Goal: Answer question/provide support

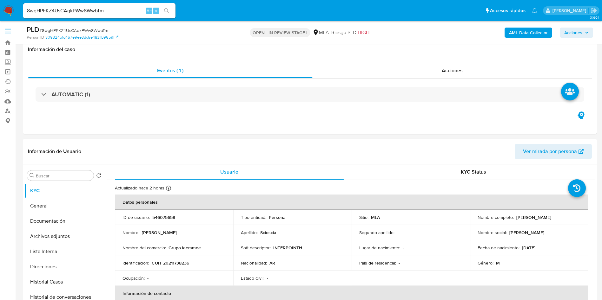
select select "10"
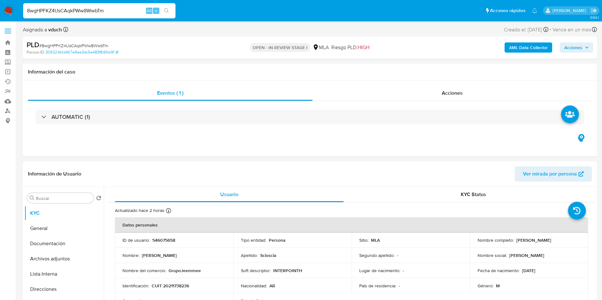
click at [94, 12] on input "8wgHPFKZ4UsCAqkPWw8WwbTm" at bounding box center [99, 11] width 152 height 8
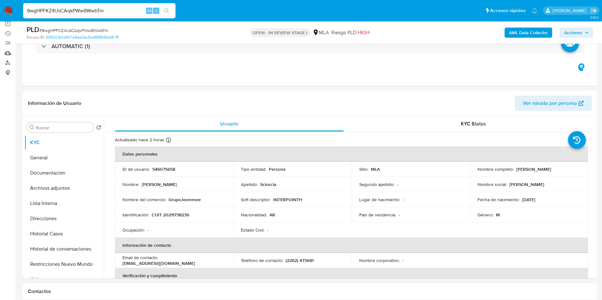
scroll to position [95, 0]
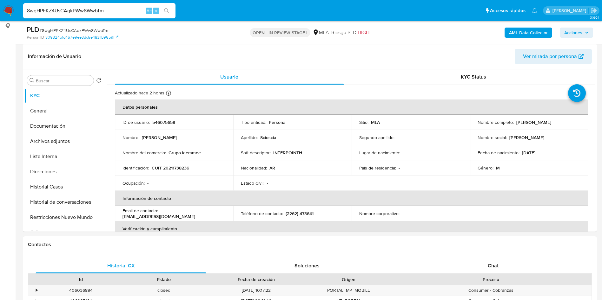
click at [106, 13] on input "8wgHPFKZ4UsCAqkPWw8WwbTm" at bounding box center [99, 11] width 152 height 8
paste input "5R9vLbl4vwKECkDjfJhNrizy"
click at [174, 12] on input "5R9vLbl4vwKECkDjfJhNrizy" at bounding box center [99, 11] width 152 height 8
type input "5R9vLbl4vwKECkDjfJhNrizy"
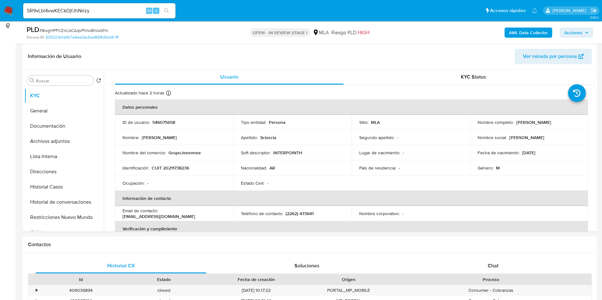
click at [167, 13] on icon "search-icon" at bounding box center [166, 10] width 5 height 5
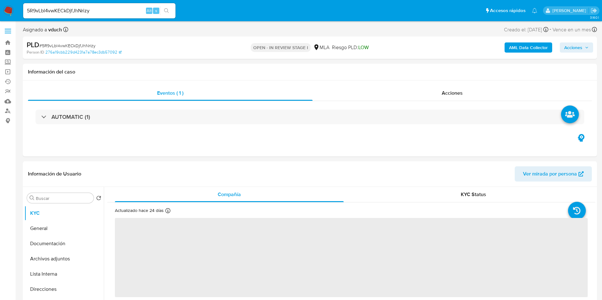
select select "10"
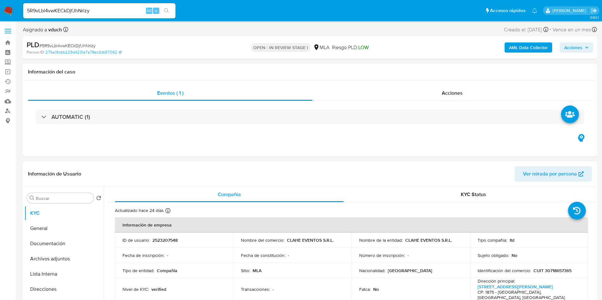
click at [156, 240] on p "2523207548" at bounding box center [164, 241] width 25 height 6
copy p "2523207548"
click at [297, 182] on div "Información de Usuario Ver mirada por persona" at bounding box center [310, 174] width 574 height 26
click at [324, 128] on div "AUTOMATIC (1)" at bounding box center [310, 117] width 564 height 32
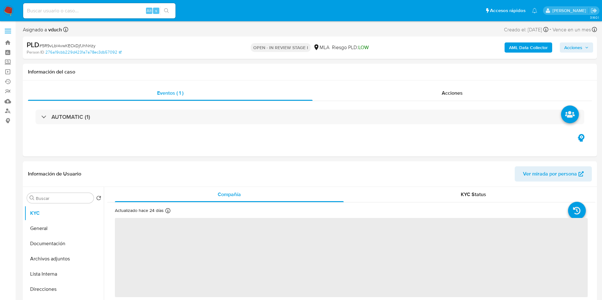
select select "10"
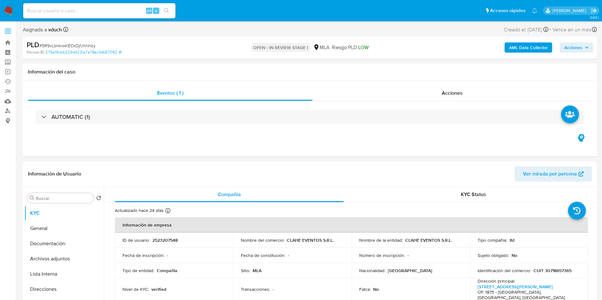
click at [89, 44] on span "# 5R9vLbl4vwKECkDjfJhNrizy" at bounding box center [67, 46] width 56 height 6
copy span "5R9vLbl4vwKECkDjfJhNrizy"
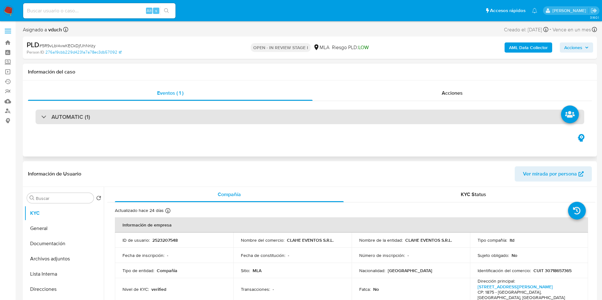
click at [203, 111] on div "AUTOMATIC (1)" at bounding box center [310, 117] width 549 height 15
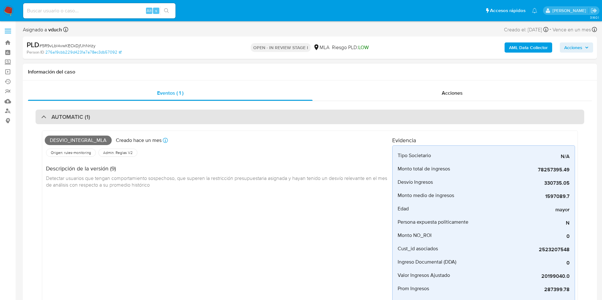
click at [153, 110] on div "AUTOMATIC (1)" at bounding box center [310, 117] width 549 height 15
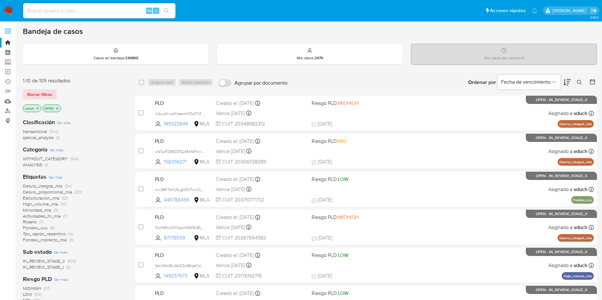
click at [59, 108] on icon "close-filter" at bounding box center [57, 109] width 4 height 4
click at [37, 108] on icon "close-filter" at bounding box center [38, 109] width 4 height 4
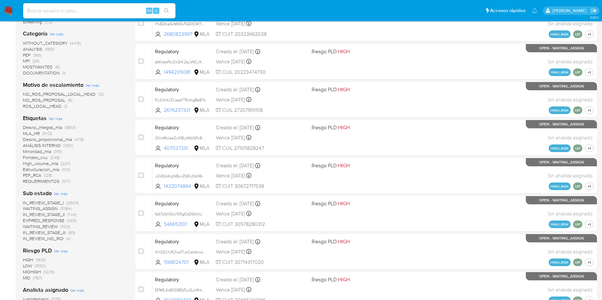
scroll to position [143, 0]
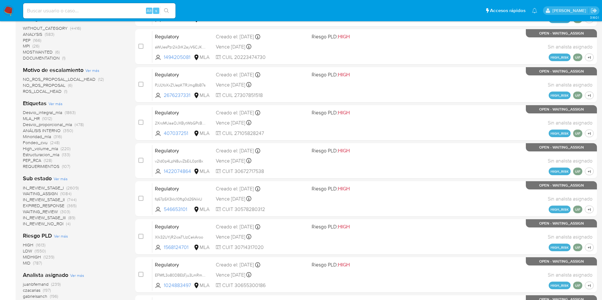
click at [50, 211] on span "WAITING_REVIEW" at bounding box center [40, 212] width 35 height 6
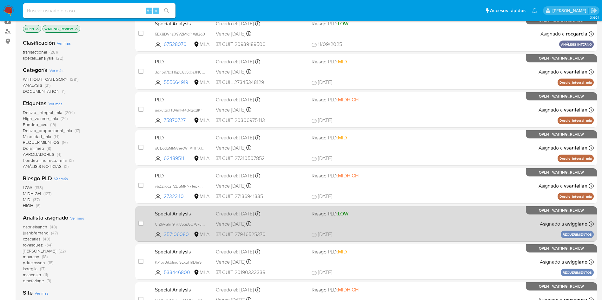
scroll to position [48, 0]
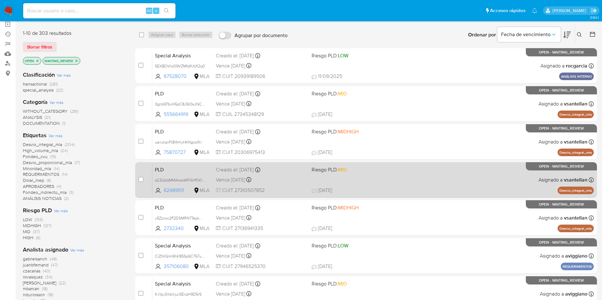
click at [315, 168] on span "Riesgo PLD: MID" at bounding box center [329, 169] width 35 height 7
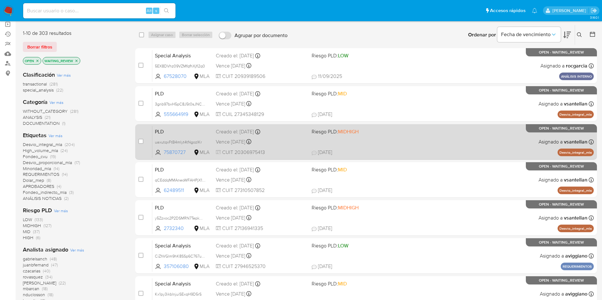
click at [321, 149] on span "23/09/2025" at bounding box center [322, 152] width 21 height 7
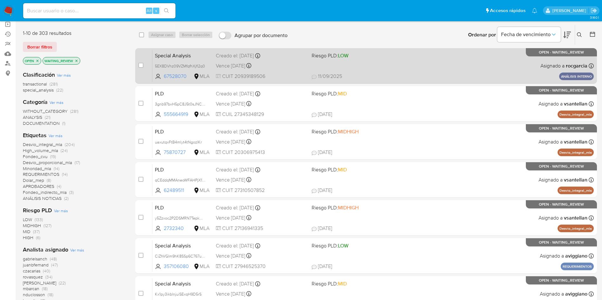
click at [275, 51] on span "Creado el: 04/09/2025 Creado el: 04/09/2025 12:59:24" at bounding box center [261, 55] width 91 height 8
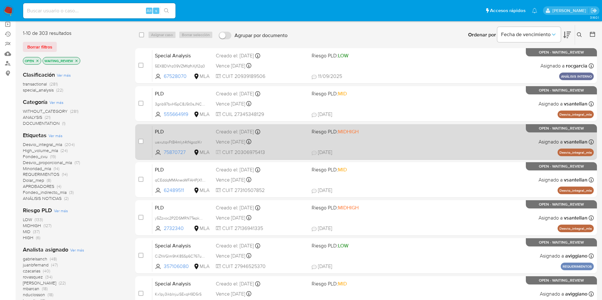
click at [329, 147] on div "PLD uaxutqxFtB4mlyt4tNgozlKr 75870727 MLA Riesgo PLD: MIDHIGH Creado el: 12/09/…" at bounding box center [372, 142] width 441 height 32
click at [177, 136] on div "PLD uaxutqxFtB4mlyt4tNgozlKr 75870727 MLA Riesgo PLD: MIDHIGH Creado el: 12/09/…" at bounding box center [372, 142] width 441 height 32
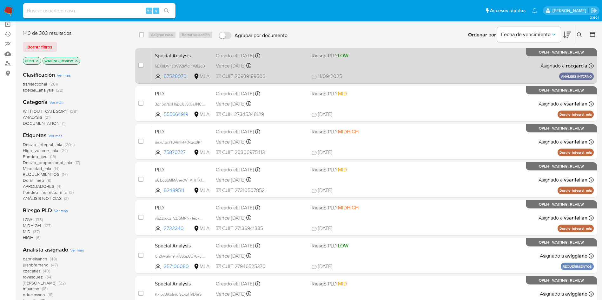
click at [213, 69] on div "Special Analysis 5EX8DVhz09VZMfqfhXjfl2q0 67528070 MLA Riesgo PLD: LOW Creado e…" at bounding box center [372, 66] width 441 height 32
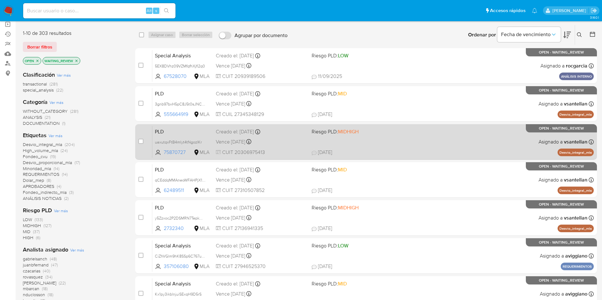
click at [219, 136] on div "PLD uaxutqxFtB4mlyt4tNgozlKr 75870727 MLA Riesgo PLD: MIDHIGH Creado el: 12/09/…" at bounding box center [372, 142] width 441 height 32
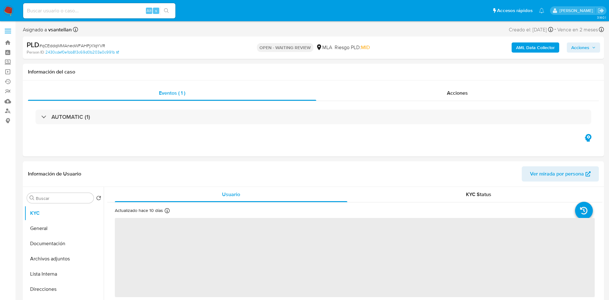
select select "10"
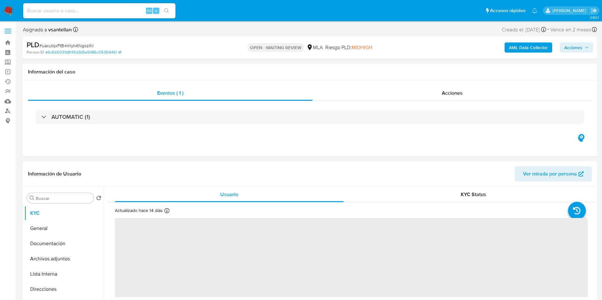
select select "10"
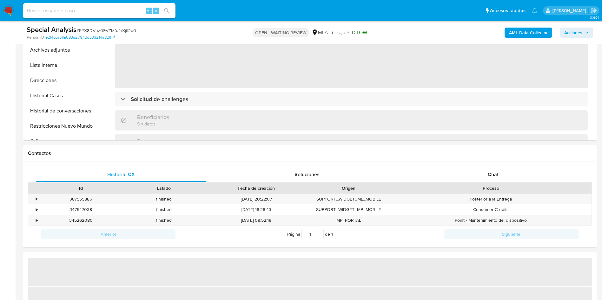
scroll to position [238, 0]
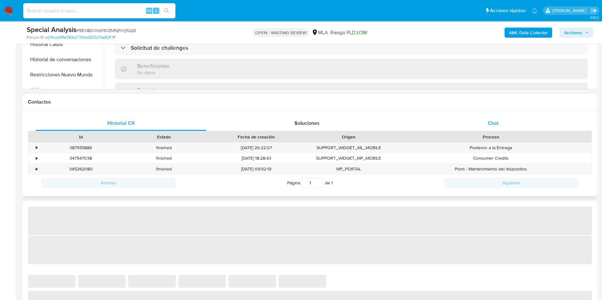
select select "10"
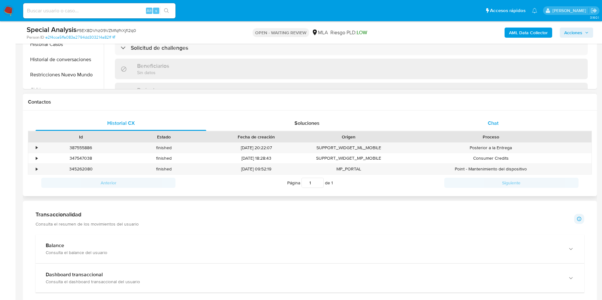
click at [498, 128] on div "Chat" at bounding box center [493, 123] width 171 height 15
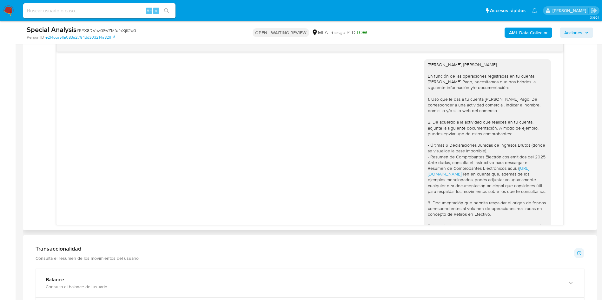
scroll to position [372, 0]
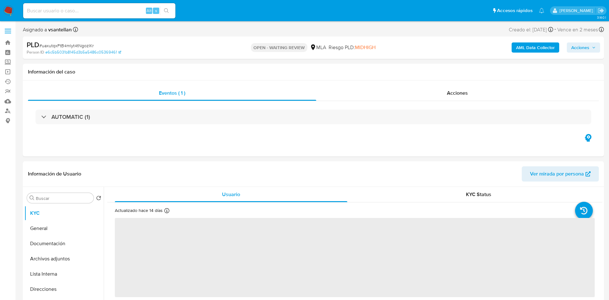
select select "10"
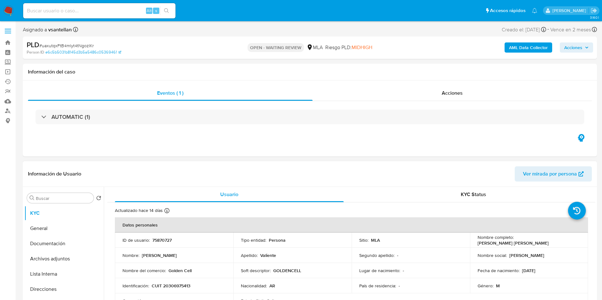
click at [165, 242] on p "75870727" at bounding box center [161, 241] width 19 height 6
copy p "75870727"
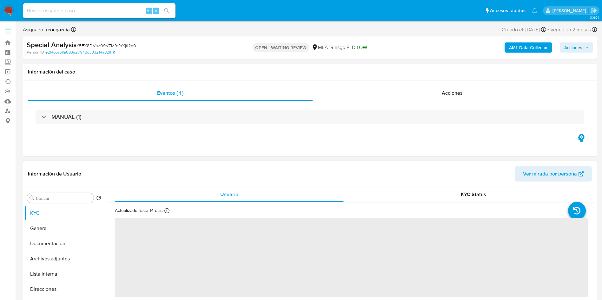
select select "10"
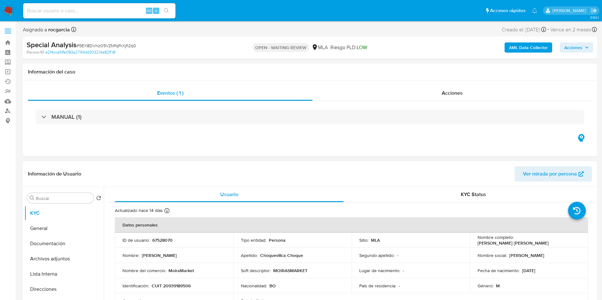
click at [168, 239] on p "67528070" at bounding box center [162, 241] width 20 height 6
copy p "67528070"
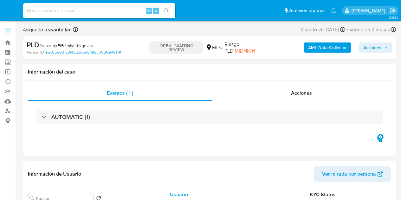
select select "10"
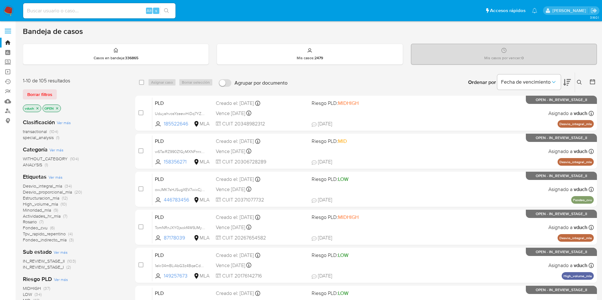
click at [316, 75] on div "Ordenar por Fecha de vencimiento No es posible ordenar los resultados mientras …" at bounding box center [444, 83] width 306 height 20
click at [185, 33] on div "Bandeja de casos" at bounding box center [310, 32] width 574 height 10
click at [110, 8] on input at bounding box center [99, 11] width 152 height 8
paste input "CKYV4UBJLS60ODjvi1mrpVga"
type input "CKYV4UBJLS60ODjvi1mrpVga"
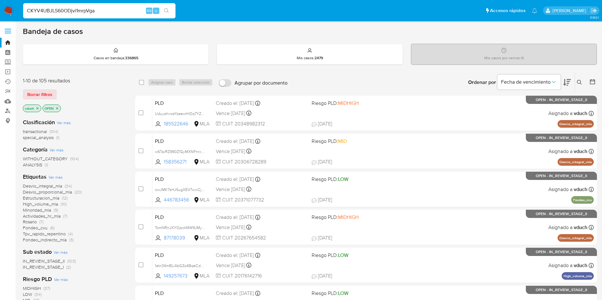
click at [170, 10] on button "search-icon" at bounding box center [166, 10] width 13 height 9
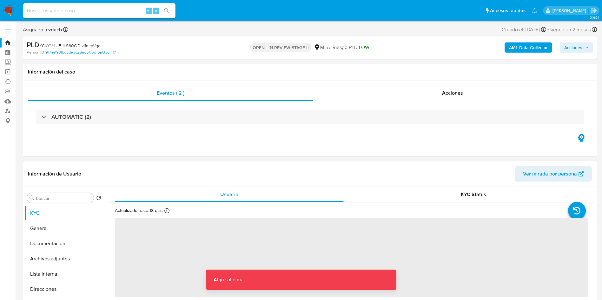
select select "10"
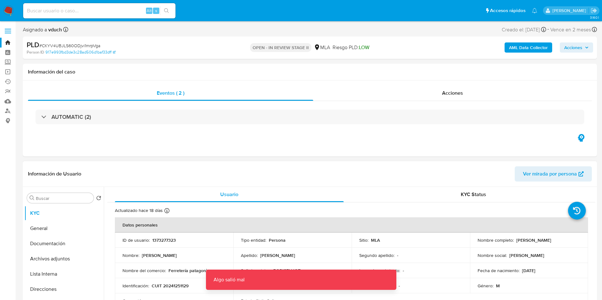
click at [135, 234] on td "ID de usuario : 1373277323" at bounding box center [174, 240] width 118 height 15
click at [158, 235] on td "ID de usuario : 1373277323" at bounding box center [174, 240] width 118 height 15
copy p "1373277323"
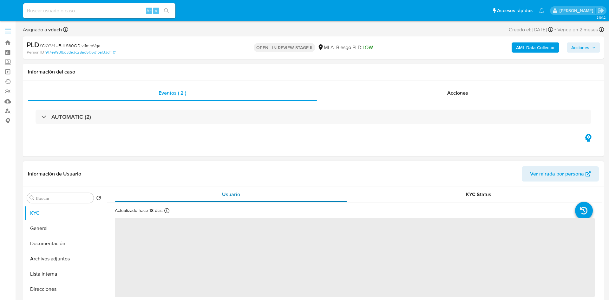
select select "10"
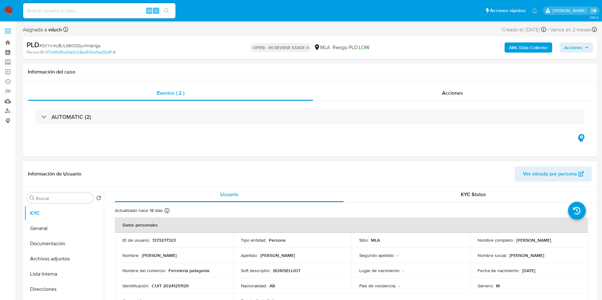
click at [157, 244] on td "ID de usuario : 1373277323" at bounding box center [174, 240] width 118 height 15
click at [160, 239] on p "1373277323" at bounding box center [163, 241] width 23 height 6
copy p "1373277323"
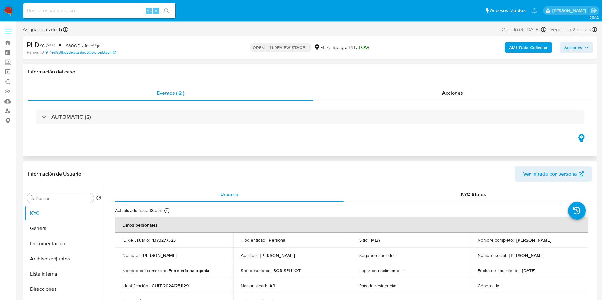
click at [314, 133] on div "Eventos ( 2 ) Acciones AUTOMATIC (2)" at bounding box center [310, 119] width 574 height 76
click at [353, 133] on div "AUTOMATIC (2)" at bounding box center [310, 117] width 564 height 32
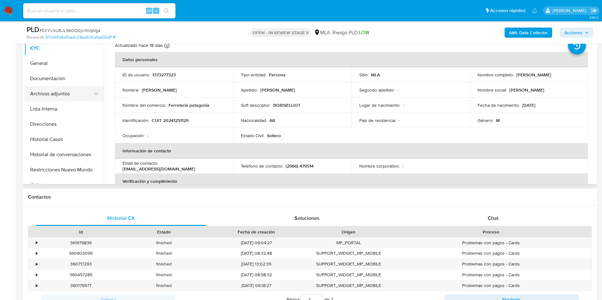
click at [51, 91] on button "Archivos adjuntos" at bounding box center [61, 93] width 74 height 15
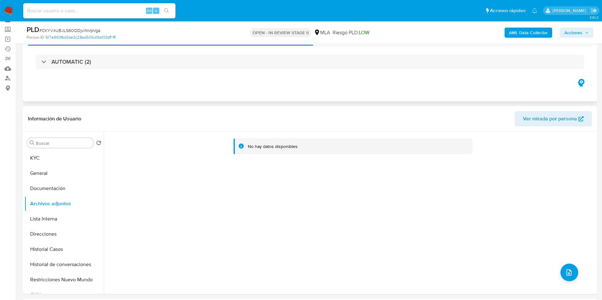
scroll to position [48, 0]
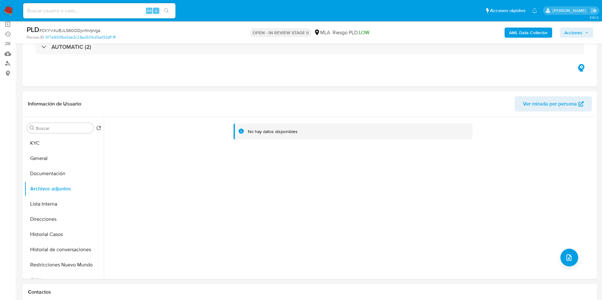
click at [528, 34] on b "AML Data Collector" at bounding box center [528, 33] width 39 height 10
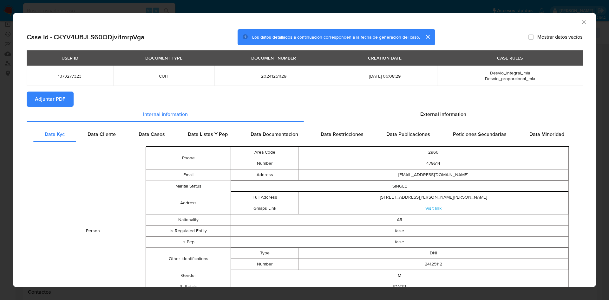
click at [62, 97] on span "Adjuntar PDF" at bounding box center [50, 99] width 30 height 14
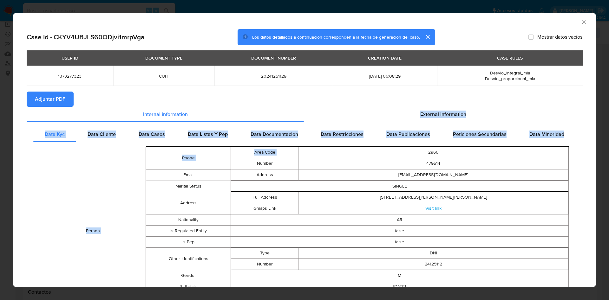
drag, startPoint x: 339, startPoint y: 146, endPoint x: 385, endPoint y: 100, distance: 64.4
click at [379, 102] on section "Case Id - CKYV4UBJLS60ODjvi1mrpVga Los datos detallados a continuación correspo…" at bounding box center [305, 255] width 556 height 452
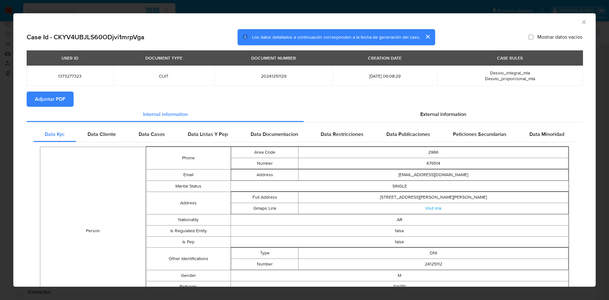
click at [356, 165] on td "479514" at bounding box center [434, 163] width 270 height 11
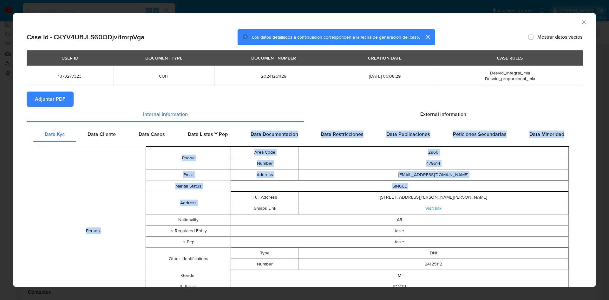
drag, startPoint x: 249, startPoint y: 112, endPoint x: 281, endPoint y: 83, distance: 43.4
click at [276, 88] on section "Case Id - CKYV4UBJLS60ODjvi1mrpVga Los datos detallados a continuación correspo…" at bounding box center [305, 255] width 556 height 452
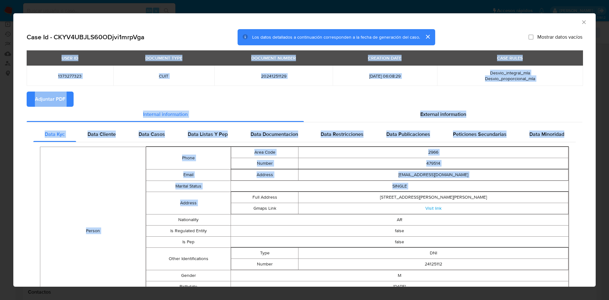
click at [304, 102] on section "Adjuntar PDF" at bounding box center [305, 99] width 556 height 15
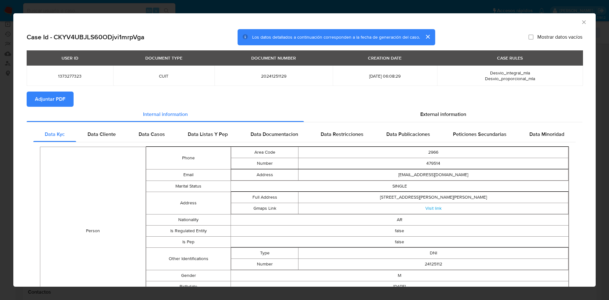
click at [304, 102] on section "Adjuntar PDF" at bounding box center [305, 99] width 556 height 15
drag, startPoint x: 326, startPoint y: 108, endPoint x: 361, endPoint y: 31, distance: 84.3
click at [359, 28] on div "AML Data Collector Case Id - CKYV4UBJLS60ODjvi1mrpVga Los datos detallados a co…" at bounding box center [304, 150] width 583 height 274
click at [316, 96] on section "Adjuntar PDF" at bounding box center [305, 99] width 556 height 15
click at [310, 106] on section "Adjuntar PDF" at bounding box center [305, 99] width 556 height 15
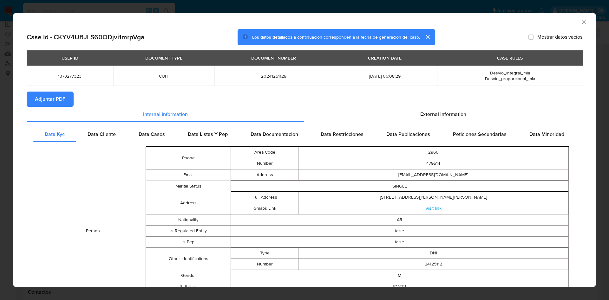
click at [575, 18] on div "AML Data Collector" at bounding box center [304, 21] width 583 height 16
click at [581, 21] on icon "Cerrar ventana" at bounding box center [584, 22] width 6 height 6
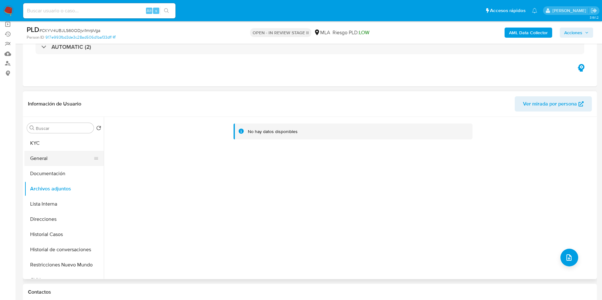
click at [31, 151] on button "General" at bounding box center [61, 158] width 74 height 15
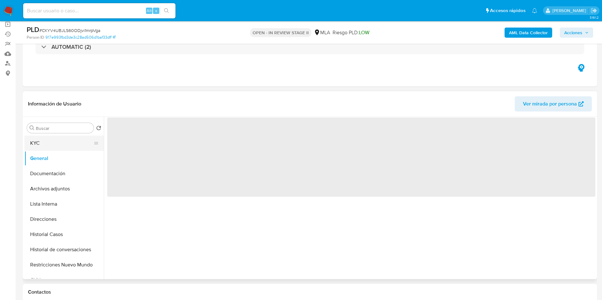
click at [38, 146] on button "KYC" at bounding box center [61, 143] width 74 height 15
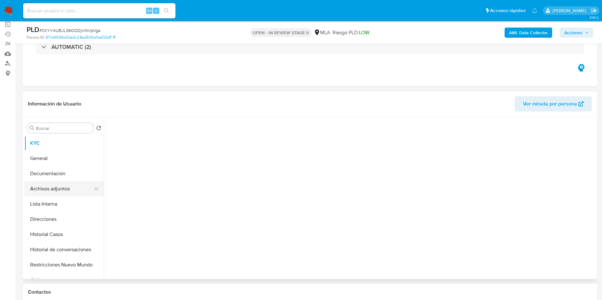
click at [70, 193] on button "Archivos adjuntos" at bounding box center [61, 188] width 74 height 15
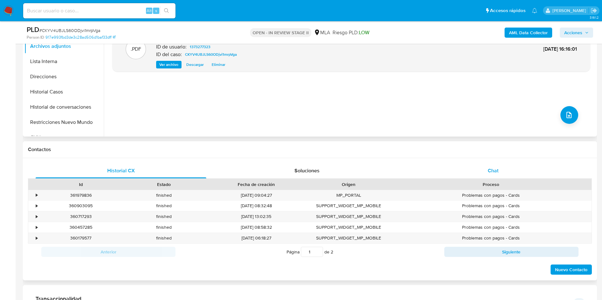
click at [497, 170] on span "Chat" at bounding box center [493, 170] width 11 height 7
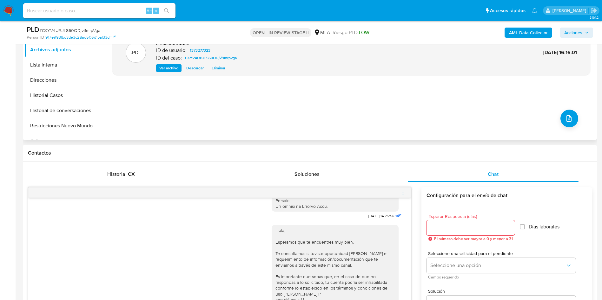
scroll to position [95, 0]
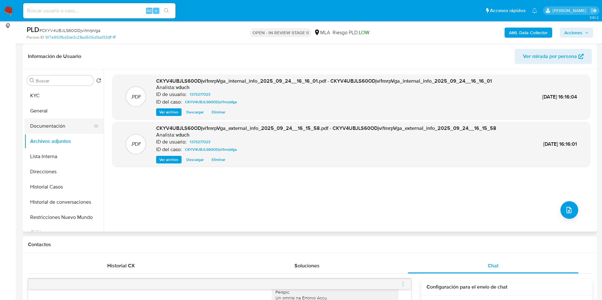
click at [55, 127] on button "Documentación" at bounding box center [61, 126] width 74 height 15
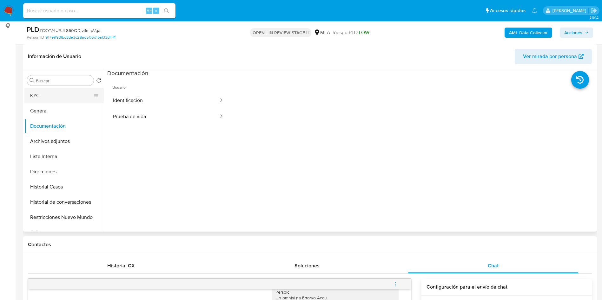
click at [52, 100] on button "KYC" at bounding box center [61, 95] width 74 height 15
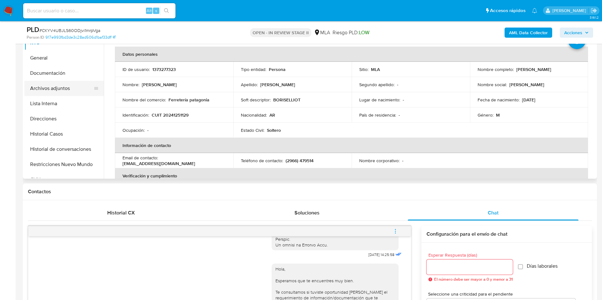
scroll to position [143, 0]
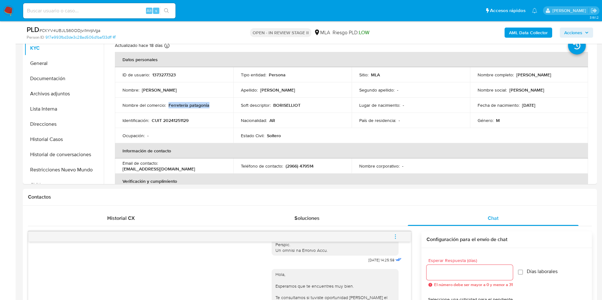
drag, startPoint x: 168, startPoint y: 105, endPoint x: 223, endPoint y: 105, distance: 54.9
click at [223, 105] on div "Nombre del comercio : Ferretería patagonia" at bounding box center [173, 105] width 103 height 6
copy p "Ferretería patagonia"
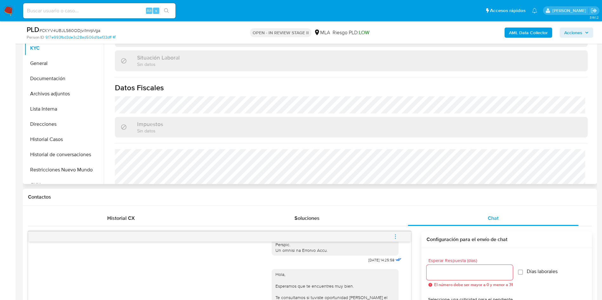
scroll to position [328, 0]
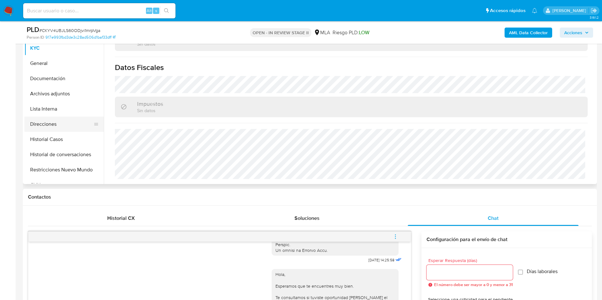
click at [69, 122] on button "Direcciones" at bounding box center [61, 124] width 74 height 15
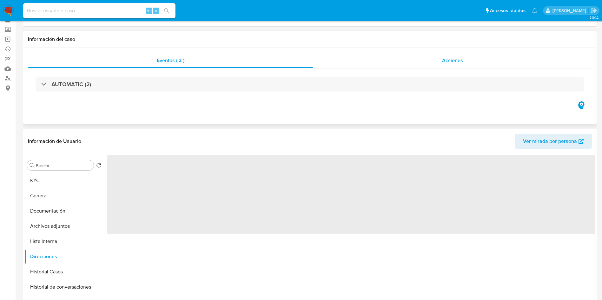
scroll to position [48, 0]
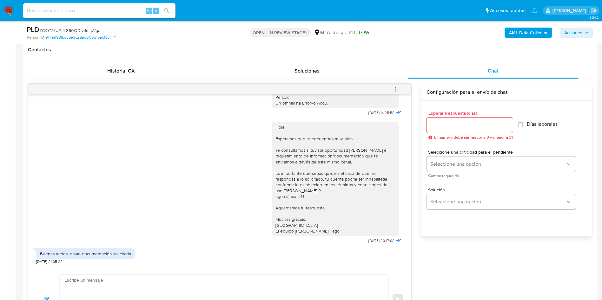
scroll to position [333, 0]
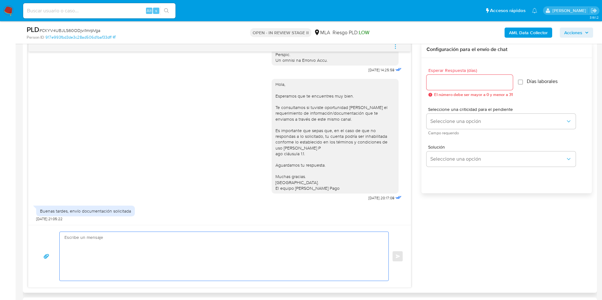
click at [199, 249] on textarea at bounding box center [222, 256] width 316 height 49
type textarea "h"
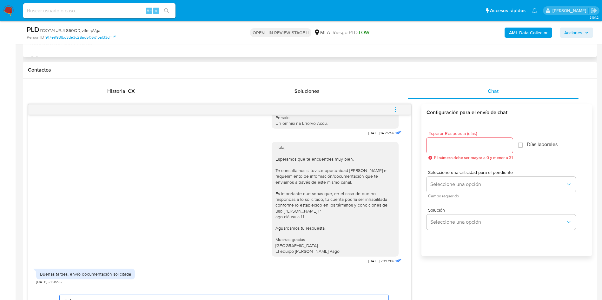
scroll to position [143, 0]
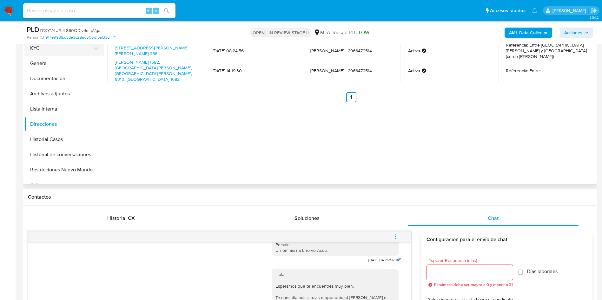
click at [56, 53] on button "KYC" at bounding box center [61, 48] width 74 height 15
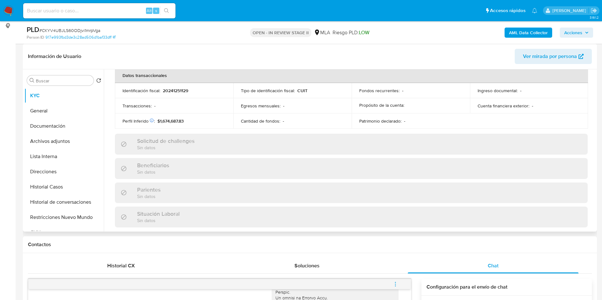
scroll to position [328, 0]
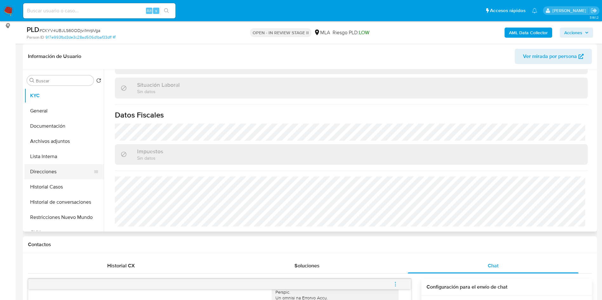
click at [61, 172] on button "Direcciones" at bounding box center [61, 171] width 74 height 15
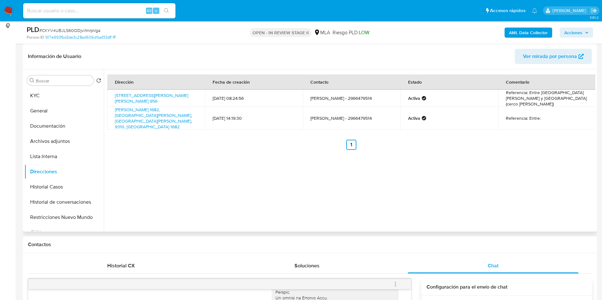
click at [282, 193] on div "Dirección Fecha de creación Contacto Estado Comentario Pasaje Calafate 956, Pue…" at bounding box center [349, 150] width 491 height 162
click at [295, 173] on div "Dirección Fecha de creación Contacto Estado Comentario Pasaje Calafate 956, Pue…" at bounding box center [349, 150] width 491 height 162
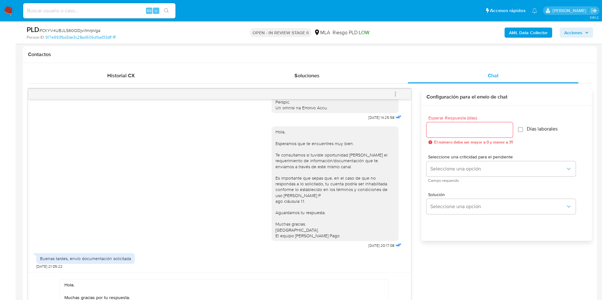
scroll to position [333, 0]
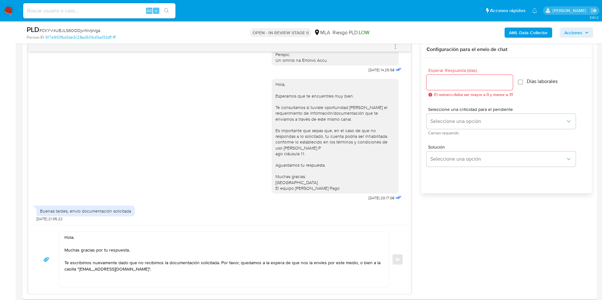
click at [140, 283] on textarea "Hola. Muchas gracias por tu respuesta. Te escribimos nuevamente dado que no rec…" at bounding box center [222, 259] width 316 height 55
paste textarea "Adicionalmente, te agradecemos que nos comentes cuál es el concepto/motivo de l…"
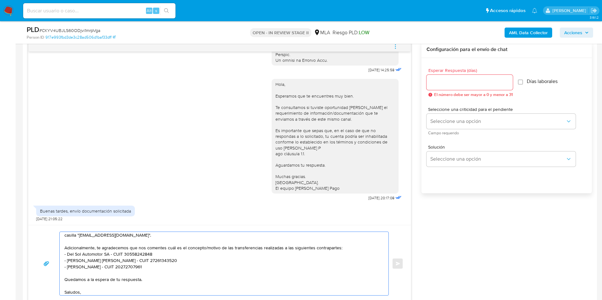
scroll to position [40, 0]
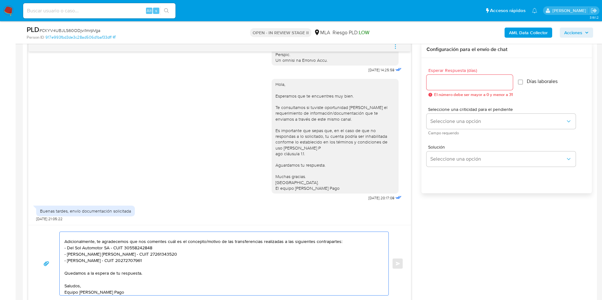
type textarea "Hola. Muchas gracias por tu respuesta. Te escribimos nuevamente dado que no rec…"
click at [450, 84] on input "Esperar Respuesta (días)" at bounding box center [469, 82] width 86 height 8
type input "3"
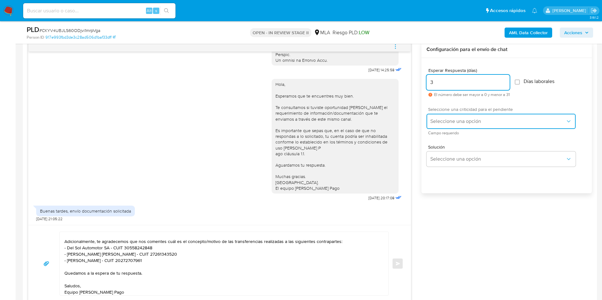
click at [464, 122] on span "Seleccione una opción" at bounding box center [497, 121] width 135 height 6
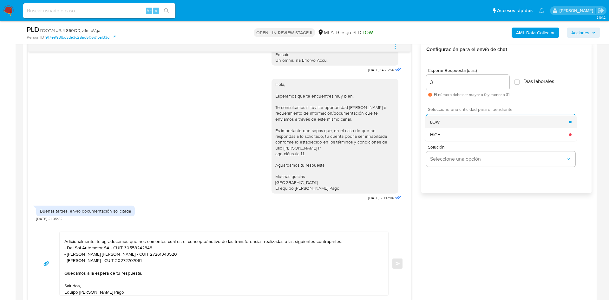
click at [460, 122] on div "LOW" at bounding box center [499, 122] width 139 height 13
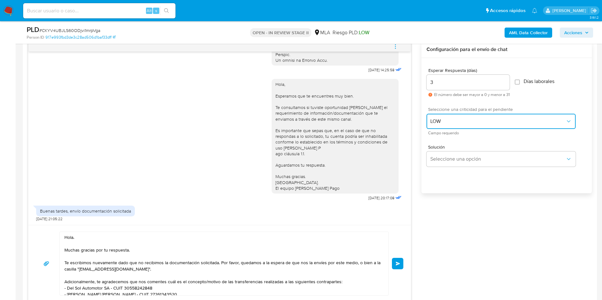
scroll to position [381, 0]
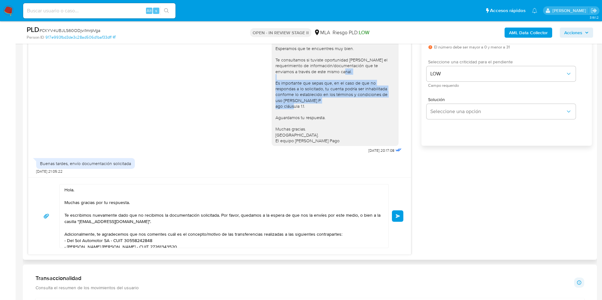
drag, startPoint x: 268, startPoint y: 77, endPoint x: 316, endPoint y: 106, distance: 56.5
click at [316, 106] on div "Hola, Esperamos que te encuentres muy bien. Te consultamos si tuviste oportunid…" at bounding box center [335, 88] width 127 height 115
copy div "Es importante que sepas que, en el caso de que no respondas a lo solicitado, tu…"
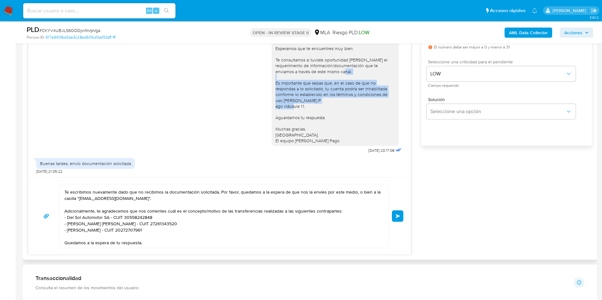
scroll to position [43, 0]
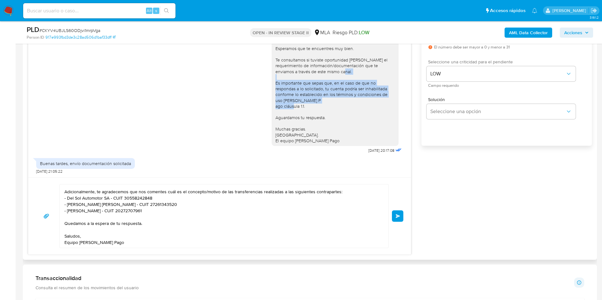
click at [177, 211] on textarea "Hola. Muchas gracias por tu respuesta. Te escribimos nuevamente dado que no rec…" at bounding box center [222, 216] width 316 height 63
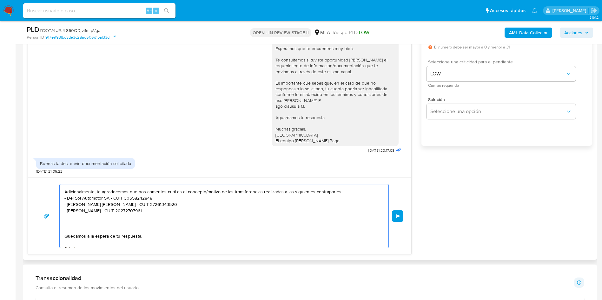
paste textarea "Es importante que sepas que, en el caso de que no respondas a lo solicitado, tu…"
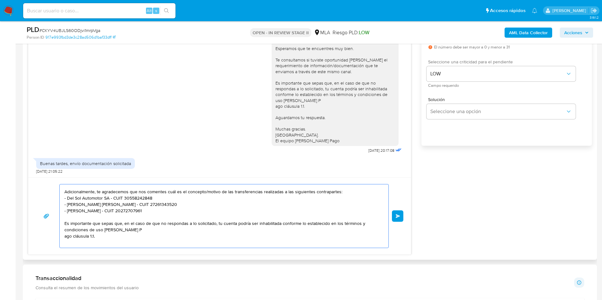
click at [155, 229] on textarea "Hola. Muchas gracias por tu respuesta. Te escribimos nuevamente dado que no rec…" at bounding box center [222, 216] width 316 height 63
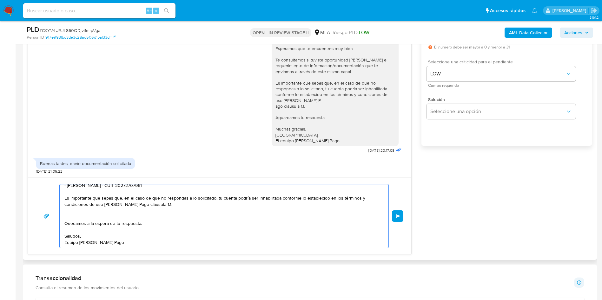
click at [137, 211] on textarea "Hola. Muchas gracias por tu respuesta. Te escribimos nuevamente dado que no rec…" at bounding box center [222, 216] width 316 height 63
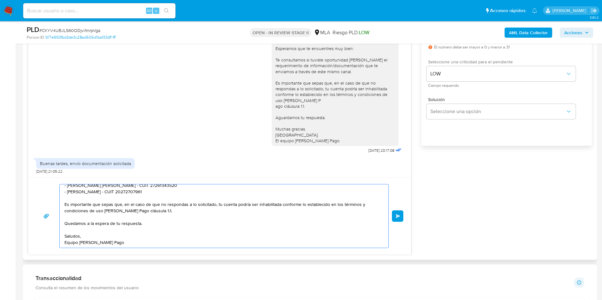
scroll to position [62, 0]
click at [121, 224] on textarea "Hola. Muchas gracias por tu respuesta. Te escribimos nuevamente dado que no rec…" at bounding box center [222, 216] width 316 height 63
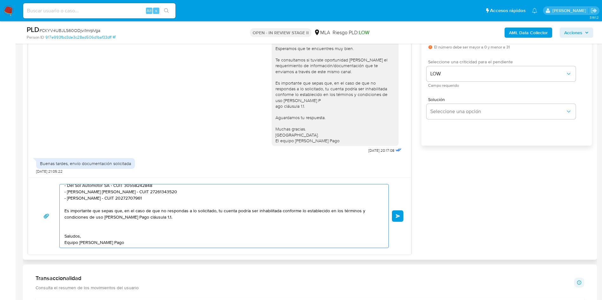
scroll to position [49, 0]
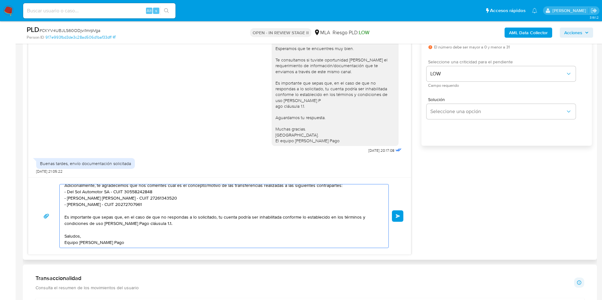
click at [221, 240] on textarea "Hola. Muchas gracias por tu respuesta. Te escribimos nuevamente dado que no rec…" at bounding box center [222, 216] width 316 height 63
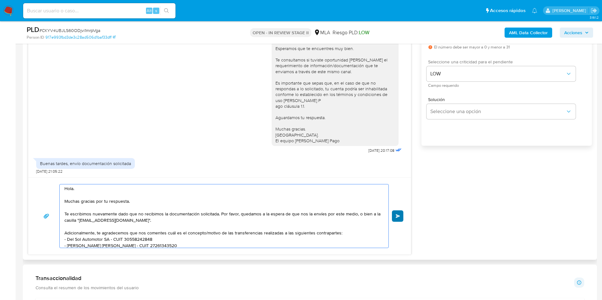
type textarea "Hola. Muchas gracias por tu respuesta. Te escribimos nuevamente dado que no rec…"
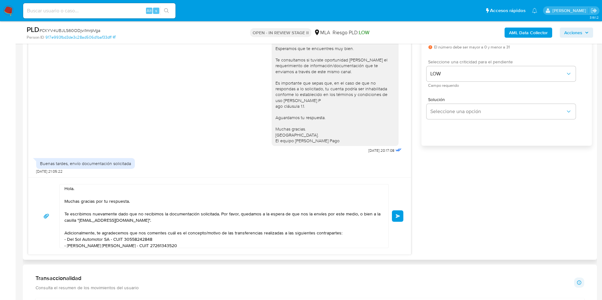
click at [398, 215] on span "Enviar" at bounding box center [398, 216] width 4 height 4
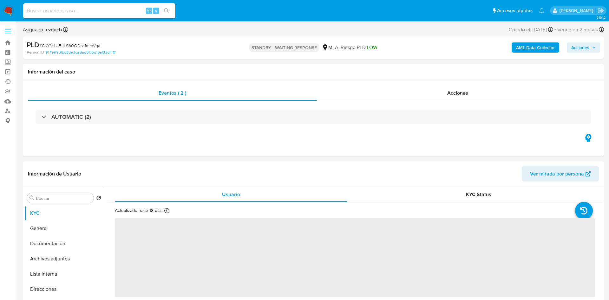
select select "10"
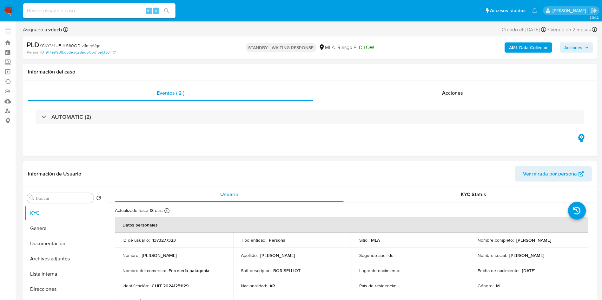
click at [124, 4] on div "Alt s" at bounding box center [99, 10] width 152 height 15
click at [117, 11] on input at bounding box center [99, 11] width 152 height 8
paste input "AycNhY667DIoCiTxEvct6f1k"
type input "AycNhY667DIoCiTxEvct6f1k"
click at [162, 11] on button "search-icon" at bounding box center [166, 10] width 13 height 9
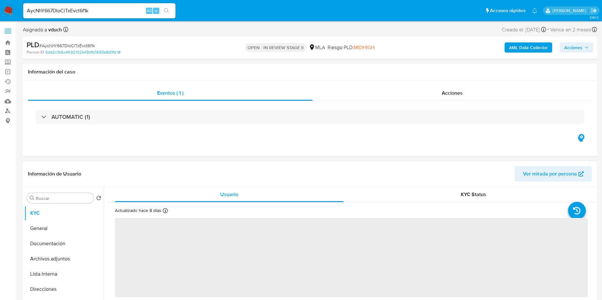
select select "10"
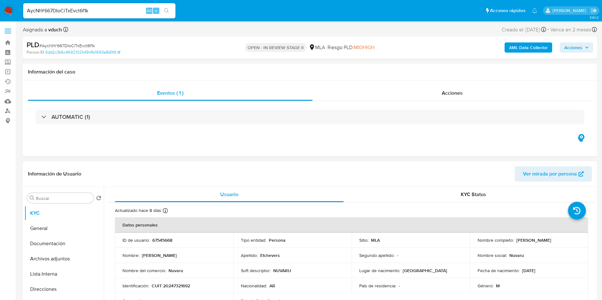
click at [158, 241] on p "67545668" at bounding box center [162, 241] width 20 height 6
copy p "67545668"
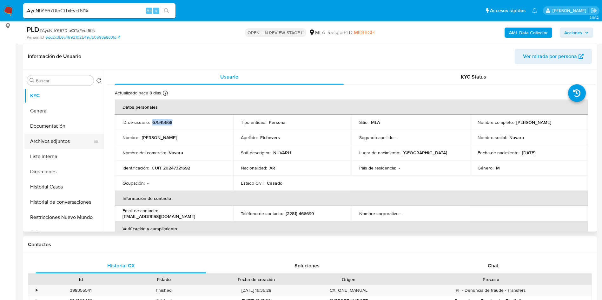
click at [51, 144] on button "Archivos adjuntos" at bounding box center [61, 141] width 74 height 15
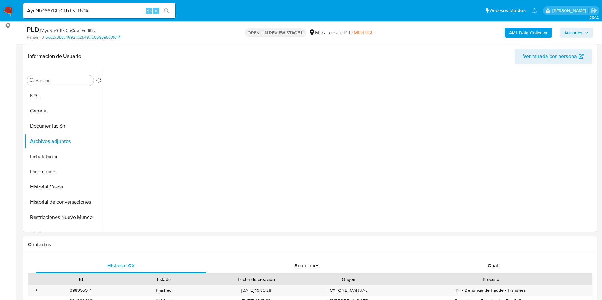
scroll to position [48, 0]
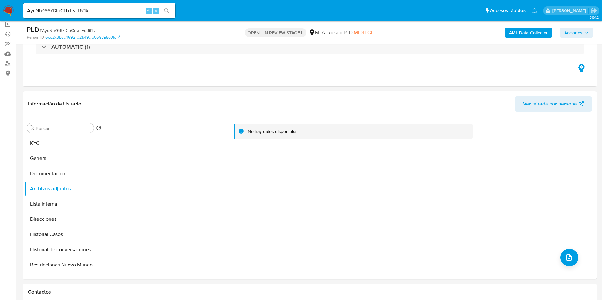
click at [533, 36] on b "AML Data Collector" at bounding box center [528, 33] width 39 height 10
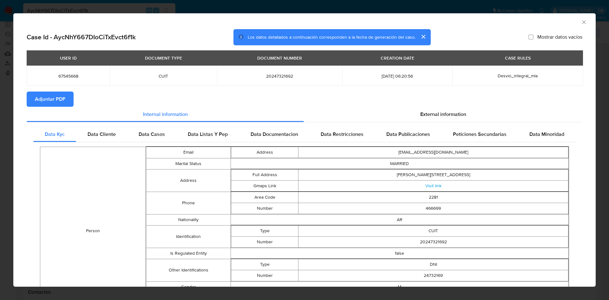
click at [61, 99] on span "Adjuntar PDF" at bounding box center [50, 99] width 30 height 14
click at [581, 22] on icon "Cerrar ventana" at bounding box center [584, 22] width 6 height 6
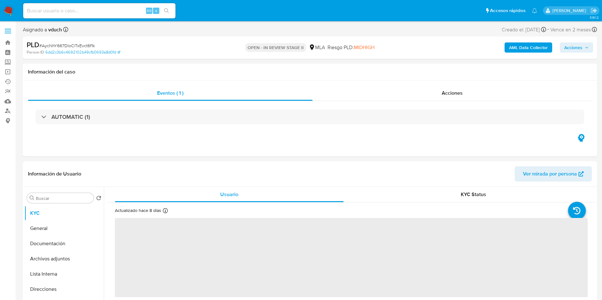
select select "10"
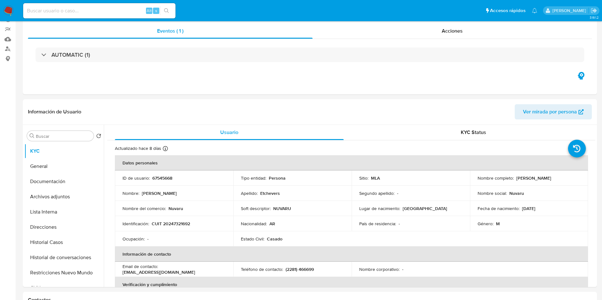
scroll to position [95, 0]
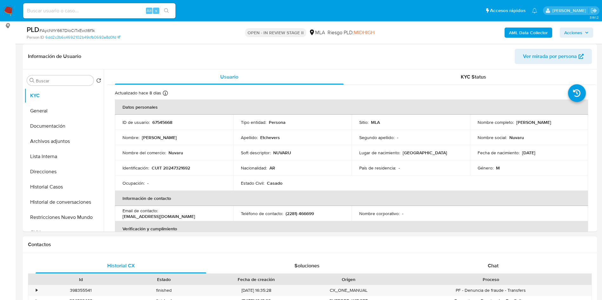
click at [494, 262] on div "Chat" at bounding box center [493, 266] width 171 height 15
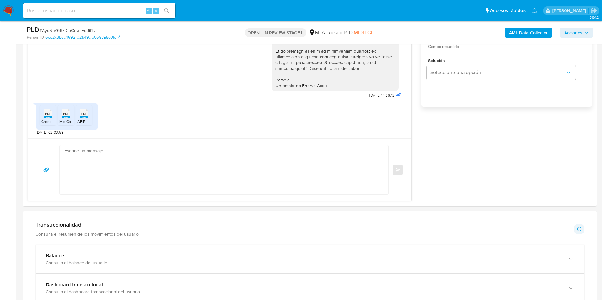
scroll to position [476, 0]
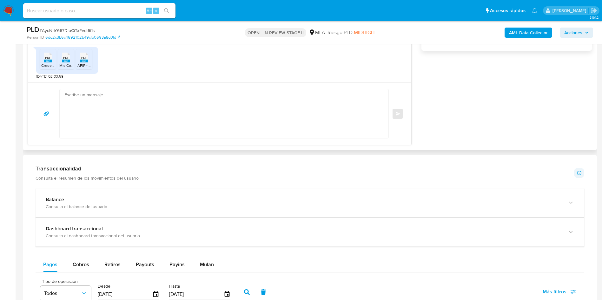
click at [46, 58] on span "PDF" at bounding box center [48, 58] width 6 height 4
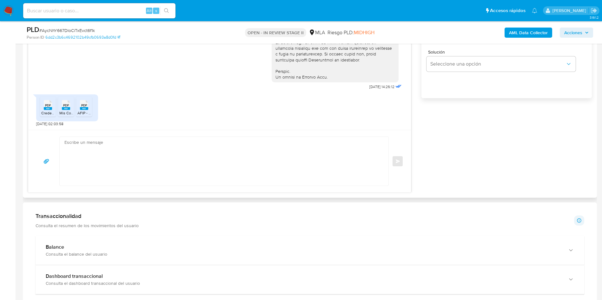
click at [63, 109] on rect at bounding box center [66, 108] width 8 height 3
click at [80, 104] on icon at bounding box center [84, 105] width 8 height 10
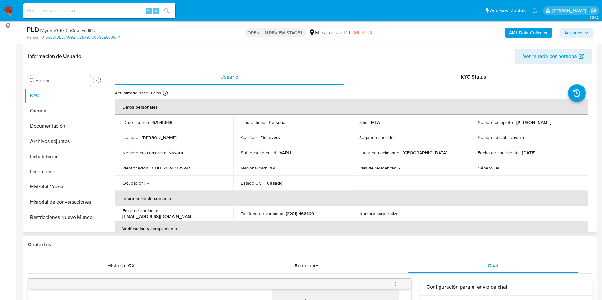
scroll to position [328, 0]
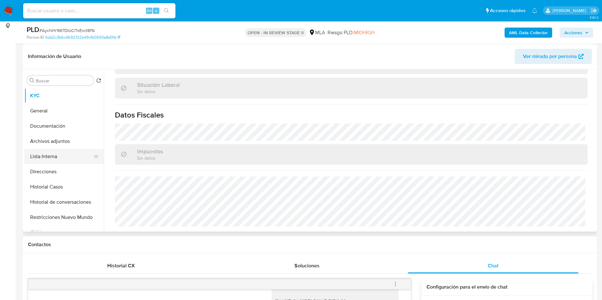
click at [73, 158] on button "Lista Interna" at bounding box center [61, 156] width 74 height 15
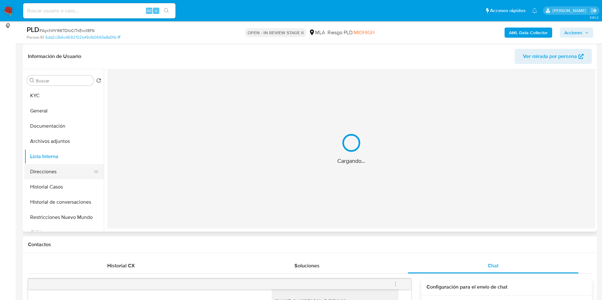
click at [79, 175] on button "Direcciones" at bounding box center [61, 171] width 74 height 15
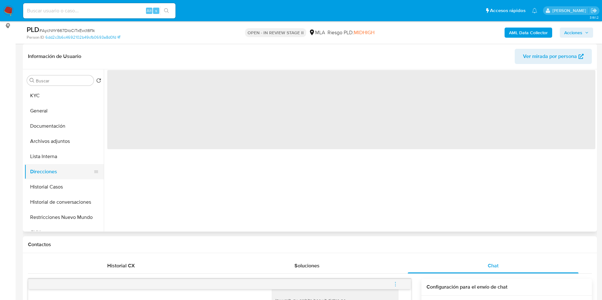
click at [62, 178] on button "Direcciones" at bounding box center [61, 171] width 74 height 15
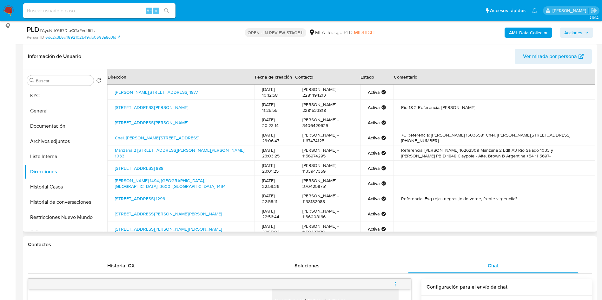
scroll to position [54, 0]
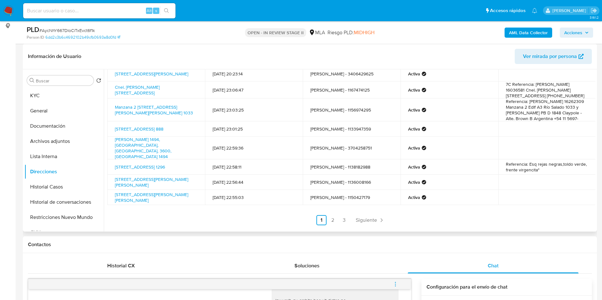
click at [353, 211] on div "Dirección Fecha de creación Contacto Estado Comentario Necochea 1877, Azul, Bue…" at bounding box center [351, 123] width 488 height 205
click at [366, 213] on div "Dirección Fecha de creación Contacto Estado Comentario Necochea 1877, Azul, Bue…" at bounding box center [351, 123] width 488 height 205
click at [363, 218] on span "Siguiente" at bounding box center [366, 220] width 21 height 5
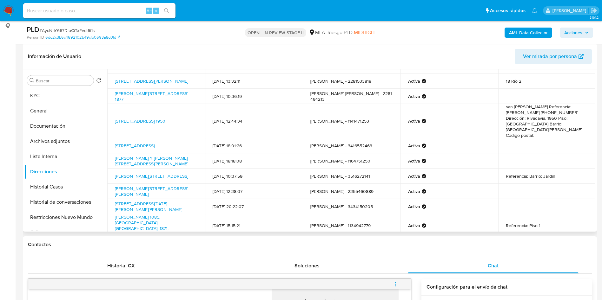
scroll to position [46, 0]
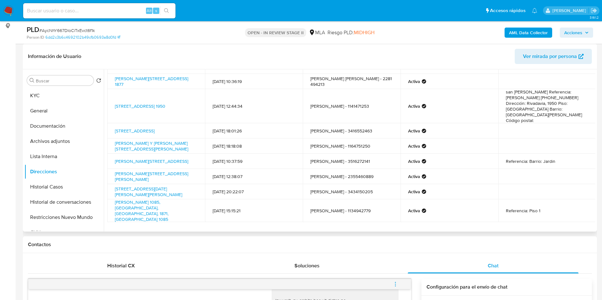
click at [371, 233] on link "Siguiente" at bounding box center [387, 238] width 34 height 10
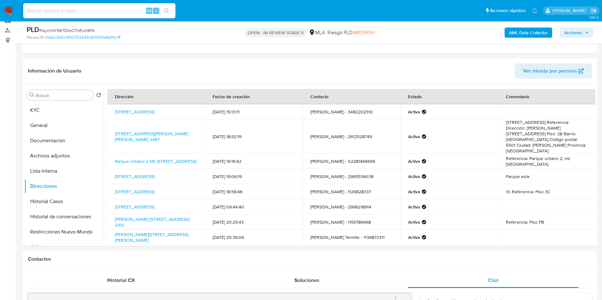
scroll to position [0, 0]
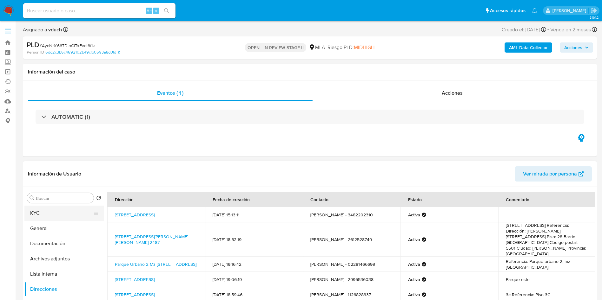
click at [62, 217] on button "KYC" at bounding box center [61, 213] width 74 height 15
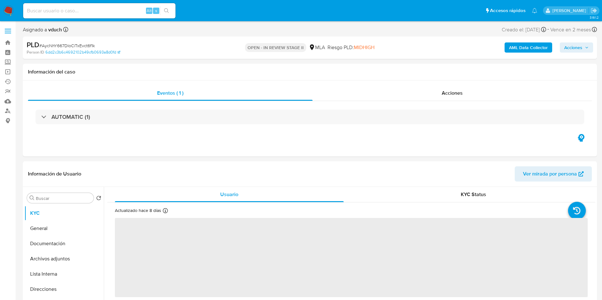
scroll to position [95, 0]
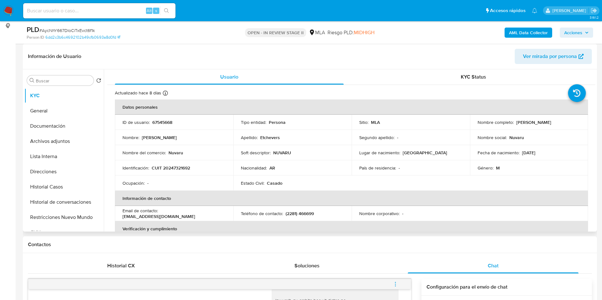
click at [175, 164] on td "Identificación : CUIT 20247321692" at bounding box center [174, 168] width 118 height 15
click at [175, 169] on p "CUIT 20247321692" at bounding box center [171, 168] width 38 height 6
copy p "20247321692"
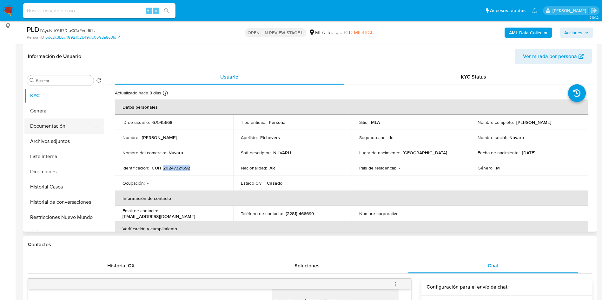
click at [59, 132] on button "Documentación" at bounding box center [61, 126] width 74 height 15
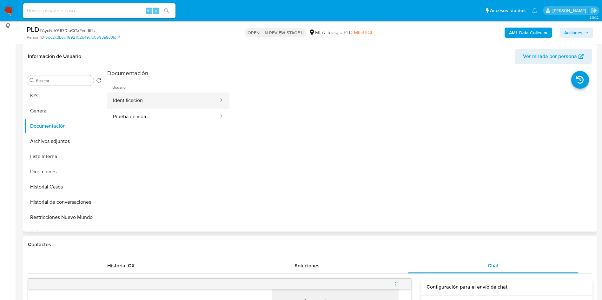
click at [163, 99] on button "Identificación" at bounding box center [163, 101] width 112 height 16
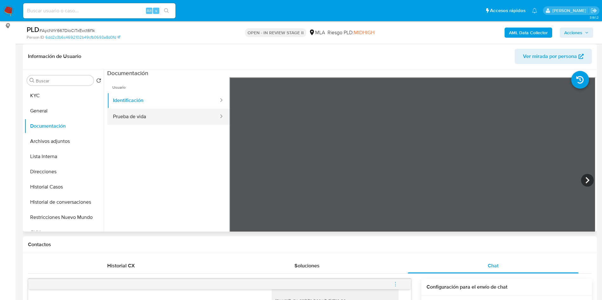
click at [149, 119] on button "Prueba de vida" at bounding box center [163, 117] width 112 height 16
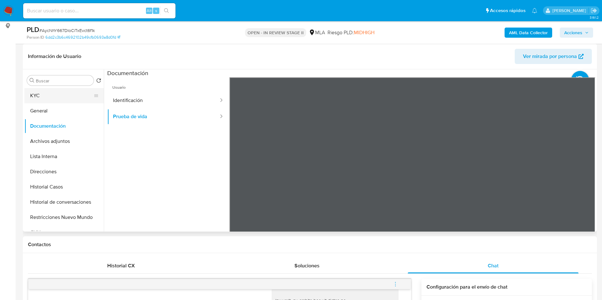
click at [49, 93] on button "KYC" at bounding box center [61, 95] width 74 height 15
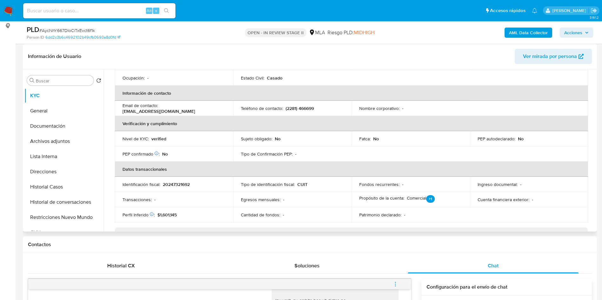
scroll to position [90, 0]
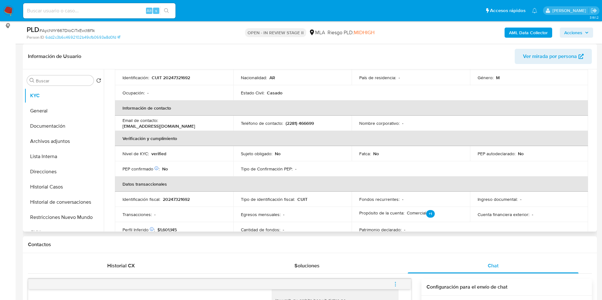
click at [173, 125] on p "[EMAIL_ADDRESS][DOMAIN_NAME]" at bounding box center [158, 126] width 73 height 6
click at [228, 143] on th "Verificación y cumplimiento" at bounding box center [351, 138] width 473 height 15
drag, startPoint x: 161, startPoint y: 123, endPoint x: 218, endPoint y: 121, distance: 57.2
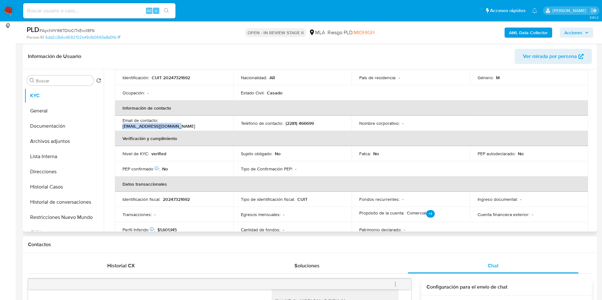
click at [218, 121] on div "Email de contacto : oficialnuvaru@gmail.com" at bounding box center [173, 123] width 103 height 11
copy p "[EMAIL_ADDRESS][DOMAIN_NAME]"
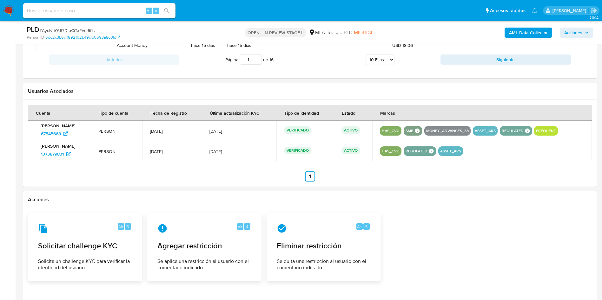
scroll to position [896, 0]
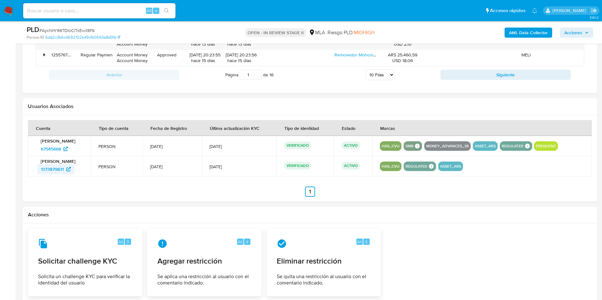
click at [62, 166] on span "1373879831" at bounding box center [52, 169] width 23 height 10
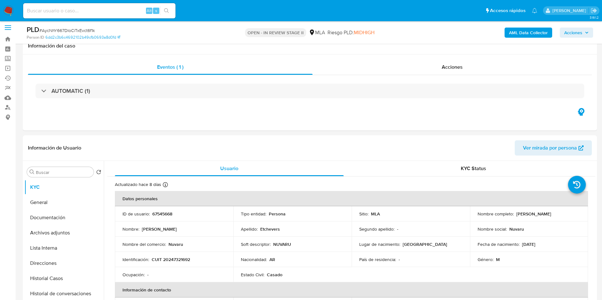
scroll to position [0, 0]
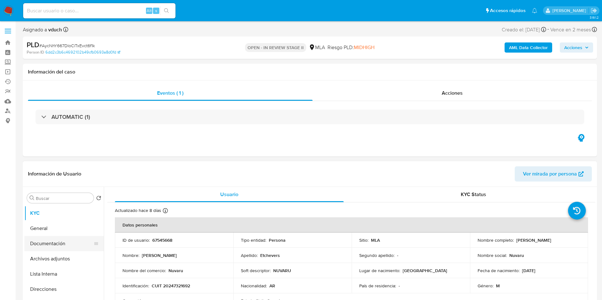
drag, startPoint x: 75, startPoint y: 250, endPoint x: 73, endPoint y: 248, distance: 3.4
click at [75, 250] on button "Documentación" at bounding box center [61, 243] width 74 height 15
click at [70, 245] on button "Documentación" at bounding box center [61, 243] width 74 height 15
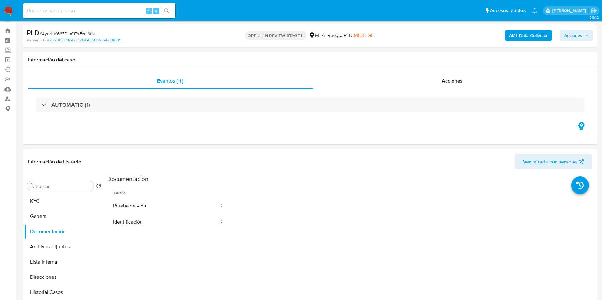
scroll to position [48, 0]
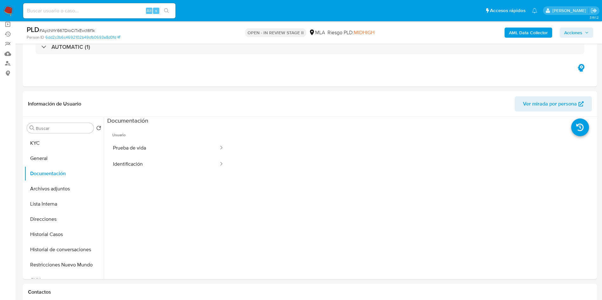
click at [48, 157] on button "General" at bounding box center [61, 158] width 74 height 15
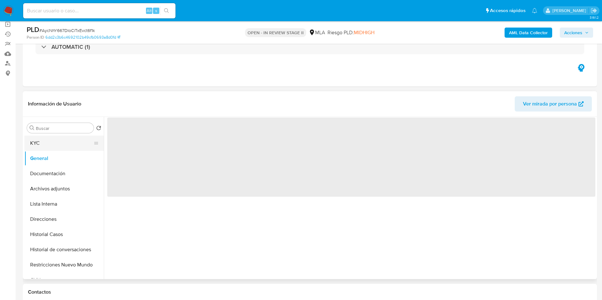
click at [53, 143] on button "KYC" at bounding box center [61, 143] width 74 height 15
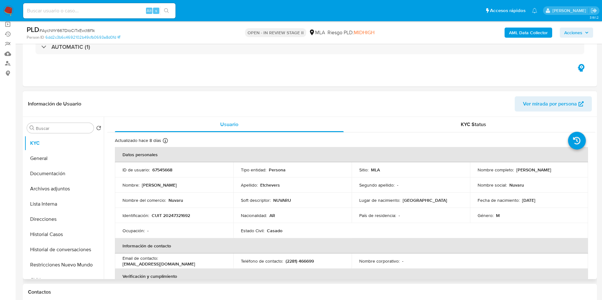
click at [318, 232] on div "Estado Civil : Casado" at bounding box center [292, 231] width 103 height 6
click at [305, 245] on th "Información de contacto" at bounding box center [351, 246] width 473 height 15
click at [54, 194] on button "Archivos adjuntos" at bounding box center [61, 188] width 74 height 15
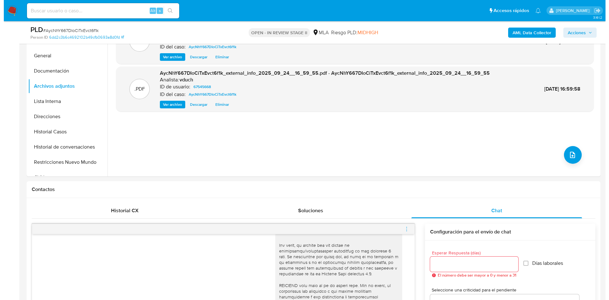
scroll to position [95, 0]
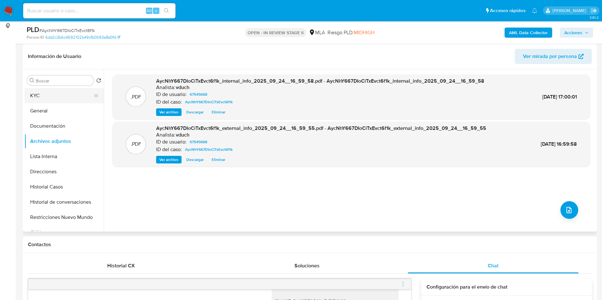
click at [65, 93] on button "KYC" at bounding box center [61, 95] width 74 height 15
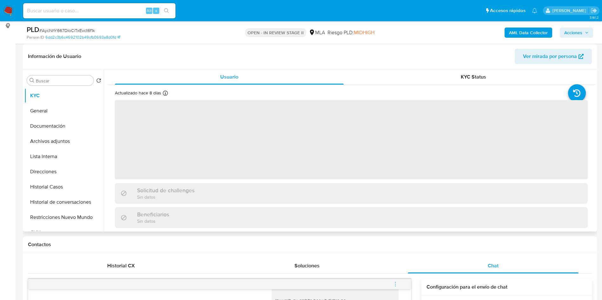
click at [531, 121] on span "‌" at bounding box center [351, 139] width 473 height 79
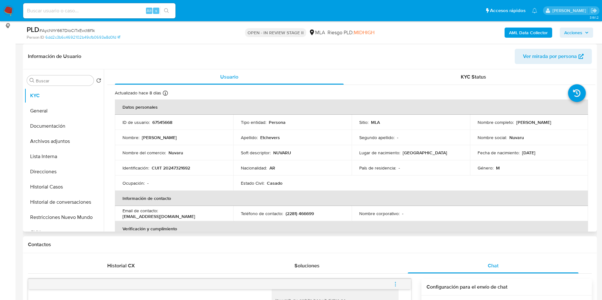
drag, startPoint x: 515, startPoint y: 124, endPoint x: 556, endPoint y: 123, distance: 40.9
click at [555, 123] on div "Nombre completo : Daniel Etchevers" at bounding box center [529, 123] width 103 height 6
copy p "[PERSON_NAME]"
click at [73, 126] on button "Documentación" at bounding box center [61, 126] width 74 height 15
click at [73, 141] on button "Archivos adjuntos" at bounding box center [61, 141] width 74 height 15
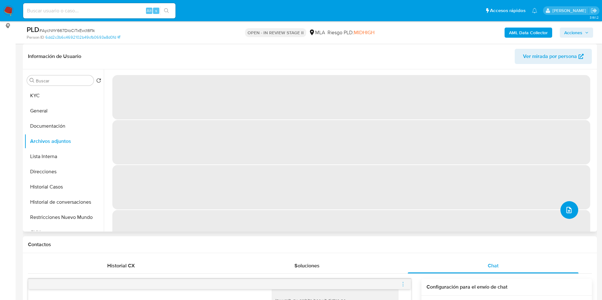
click at [569, 207] on span "upload-file" at bounding box center [569, 211] width 8 height 8
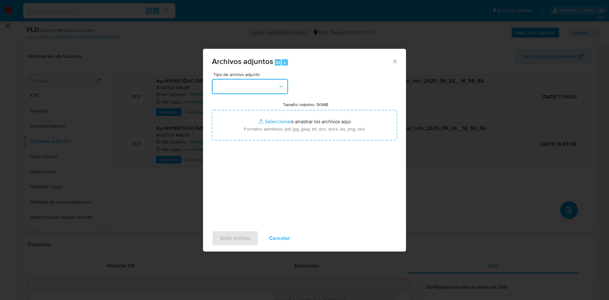
click at [241, 87] on button "button" at bounding box center [250, 86] width 76 height 15
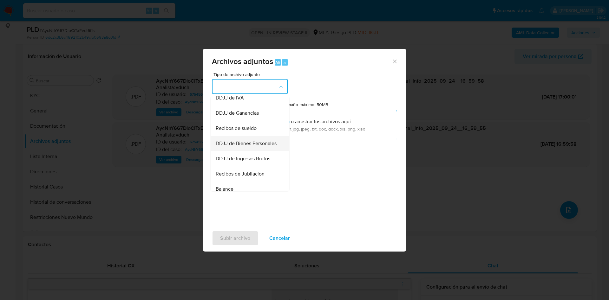
scroll to position [190, 0]
click at [240, 175] on span "Facturacion" at bounding box center [229, 172] width 26 height 6
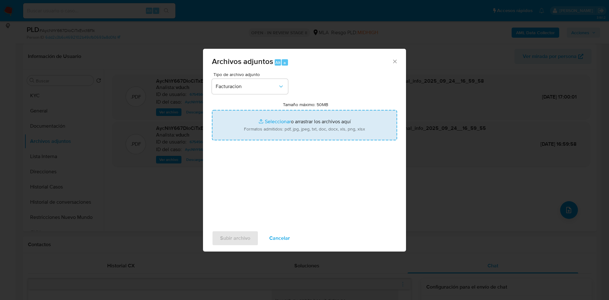
type input "C:\fakepath\Daniel Etchevers - Documentacion.pdf"
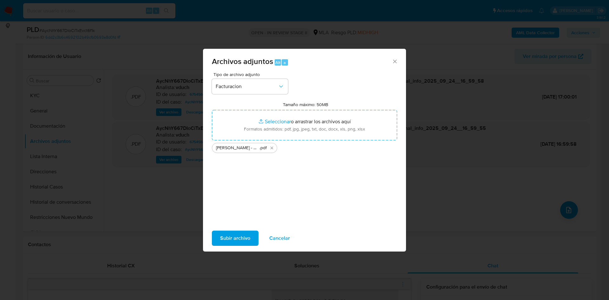
click at [236, 238] on span "Subir archivo" at bounding box center [235, 239] width 30 height 14
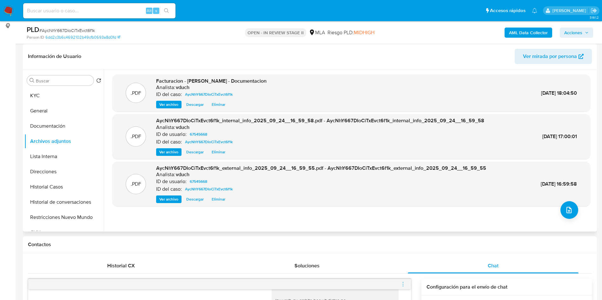
click at [556, 211] on div ".PDF Facturacion - Daniel Etchevers - Documentacion Analista: vduch ID del caso…" at bounding box center [351, 151] width 478 height 152
click at [565, 209] on icon "upload-file" at bounding box center [569, 211] width 8 height 8
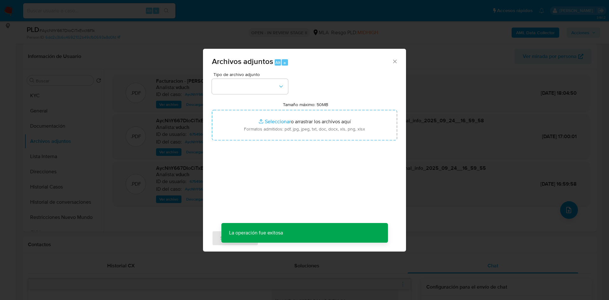
click at [273, 78] on div "Tipo de archivo adjunto" at bounding box center [250, 83] width 76 height 22
click at [263, 89] on button "button" at bounding box center [250, 86] width 76 height 15
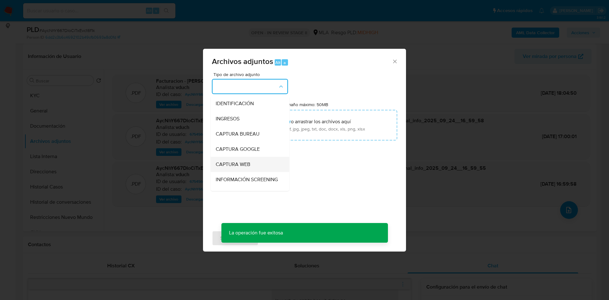
scroll to position [48, 0]
click at [235, 170] on div "OTROS - DUE DILIGENCE" at bounding box center [248, 162] width 65 height 15
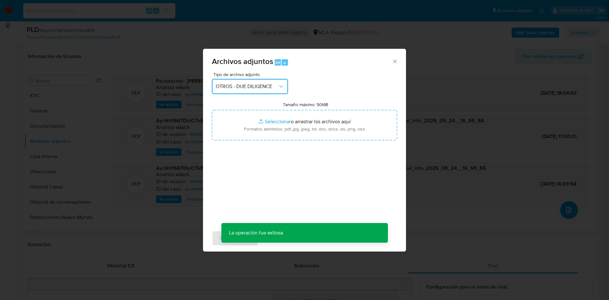
click at [250, 89] on span "OTROS - DUE DILIGENCE" at bounding box center [247, 86] width 62 height 6
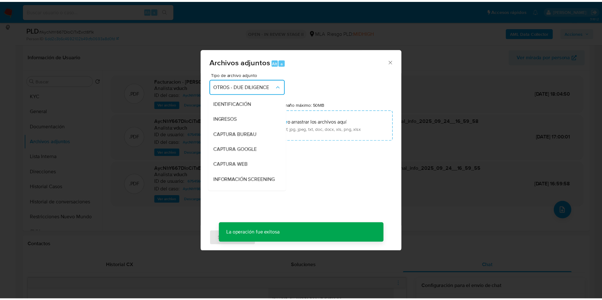
scroll to position [76, 0]
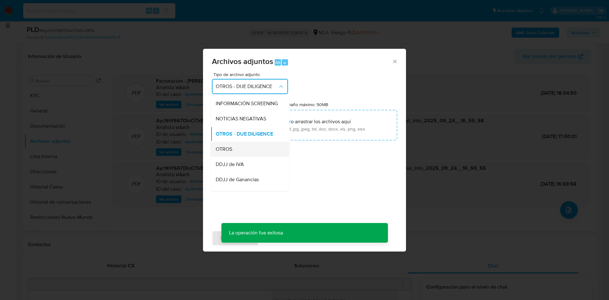
click at [236, 157] on div "OTROS" at bounding box center [248, 149] width 65 height 15
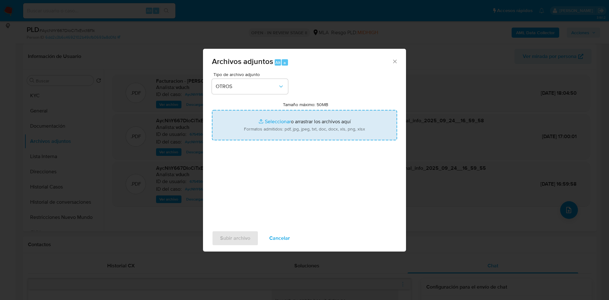
type input "C:\fakepath\Movimientos - AycNhY667DIoCiTxEvct6f1k_2025_09_17_14_07_13.xlsx"
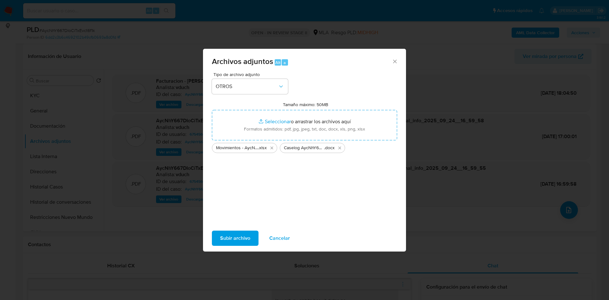
click at [241, 233] on span "Subir archivo" at bounding box center [235, 239] width 30 height 14
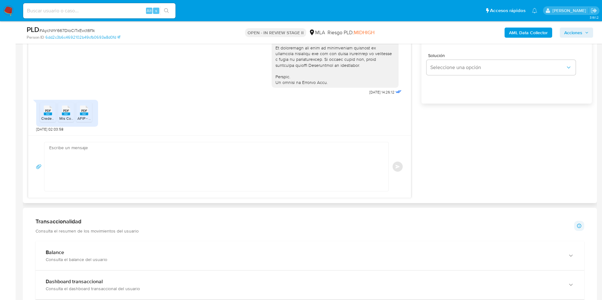
scroll to position [381, 0]
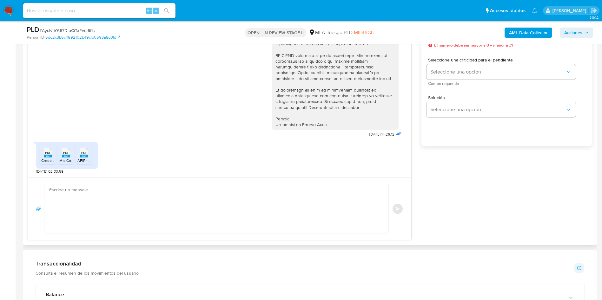
click at [191, 215] on textarea at bounding box center [214, 209] width 331 height 49
paste textarea "Hola, Muchas gracias por la respuesta. Analizamos tu caso y verificamos que la …"
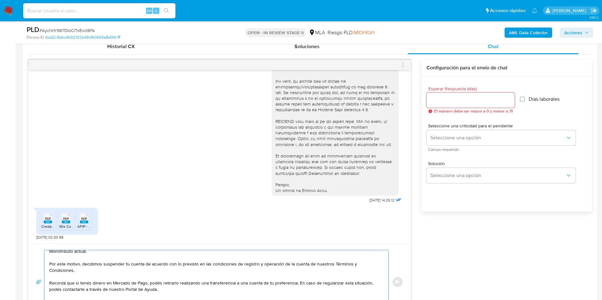
scroll to position [286, 0]
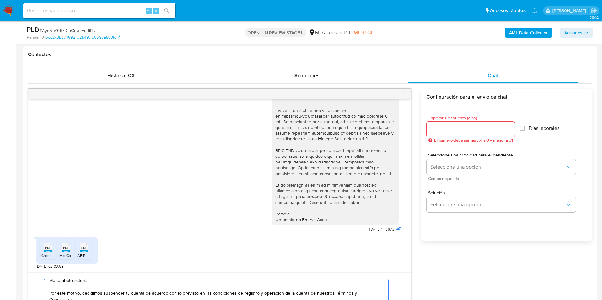
type textarea "Hola, Muchas gracias por la respuesta. Analizamos tu caso y verificamos que la …"
click at [423, 127] on div "Esperar Respuesta (días) El número debe ser mayor a 0 y menor a 31 Días laboral…" at bounding box center [506, 182] width 170 height 152
click at [448, 127] on input "Esperar Respuesta (días)" at bounding box center [470, 129] width 88 height 8
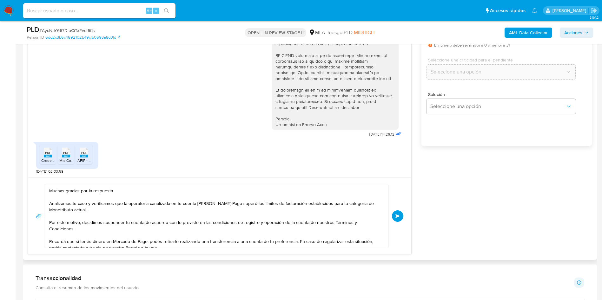
scroll to position [0, 0]
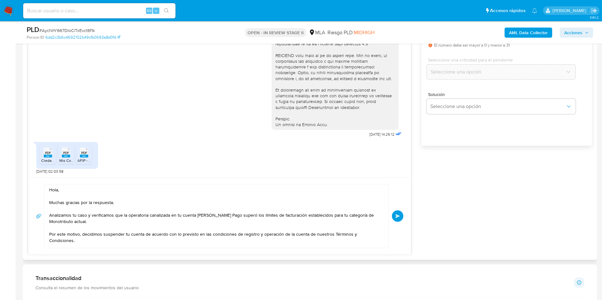
type input "0"
click at [389, 218] on div "Hola, Muchas gracias por la respuesta. Analizamos tu caso y verificamos que la …" at bounding box center [219, 216] width 367 height 64
click at [393, 218] on button "Enviar" at bounding box center [397, 216] width 11 height 11
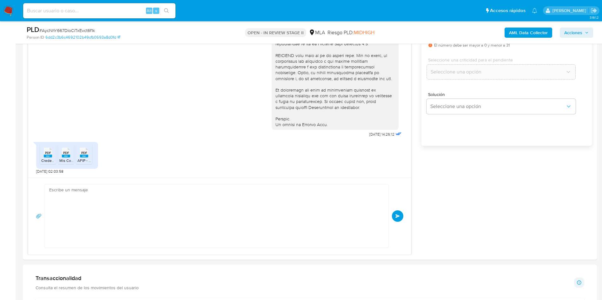
scroll to position [361, 0]
click at [73, 26] on div "PLD # AycNhY667DIoCiTxEvct6f1k" at bounding box center [120, 30] width 187 height 10
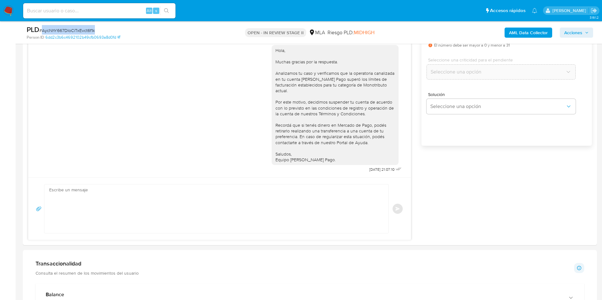
click at [73, 26] on div "PLD # AycNhY667DIoCiTxEvct6f1k" at bounding box center [120, 30] width 187 height 10
copy span "AycNhY667DIoCiTxEvct6f1k"
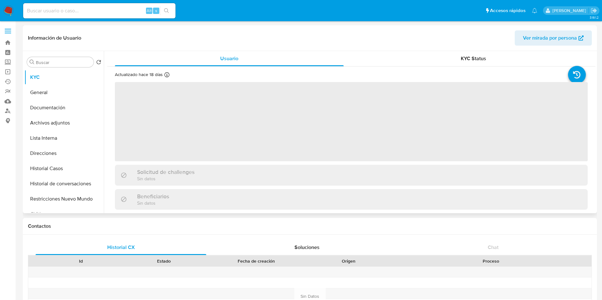
select select "10"
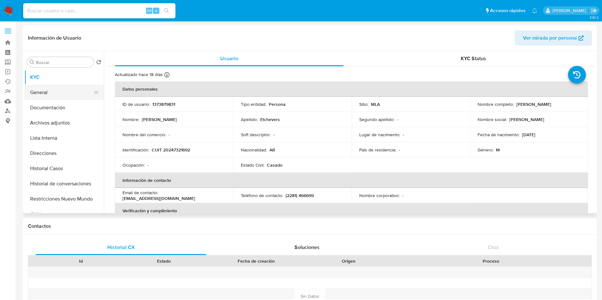
click at [52, 91] on button "General" at bounding box center [61, 92] width 74 height 15
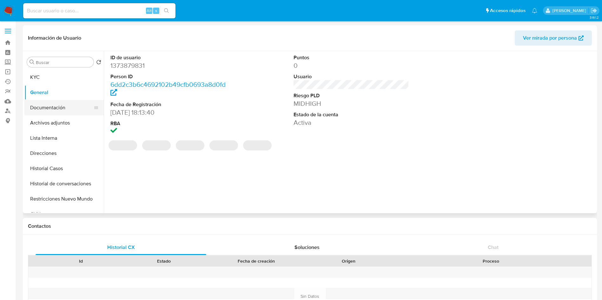
click at [42, 113] on button "Documentación" at bounding box center [61, 107] width 74 height 15
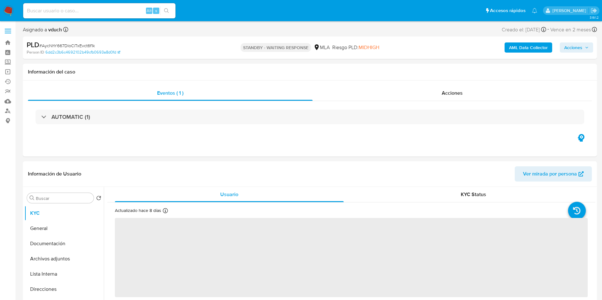
select select "10"
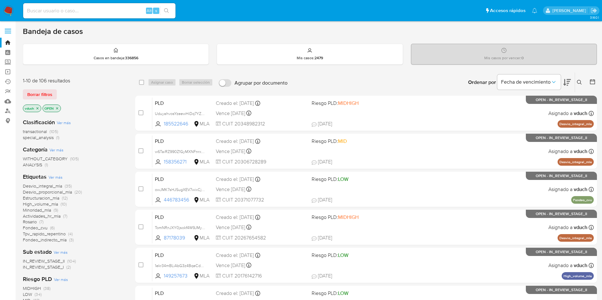
click at [579, 82] on div "Ingrese ID de usuario o caso Buscar Borrar filtros" at bounding box center [580, 83] width 11 height 20
click at [581, 82] on icon at bounding box center [579, 82] width 5 height 5
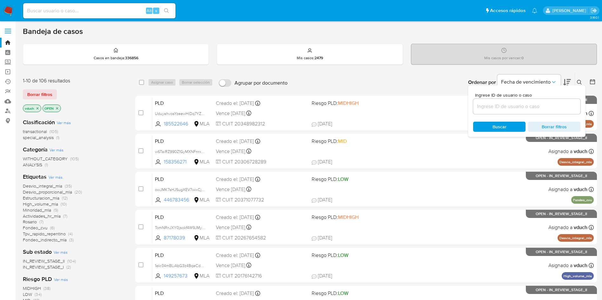
click at [561, 99] on div at bounding box center [526, 106] width 107 height 15
click at [560, 101] on div at bounding box center [526, 106] width 107 height 15
click at [557, 105] on input at bounding box center [526, 106] width 107 height 8
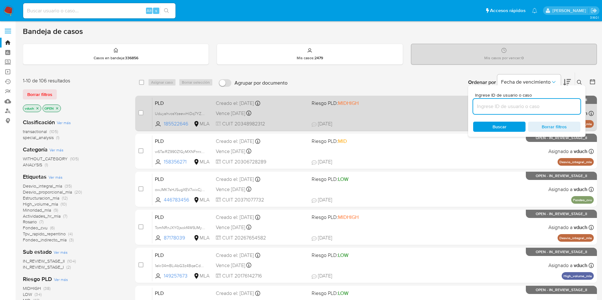
paste input "AycNhY667DIoCiTxEvct6f1k"
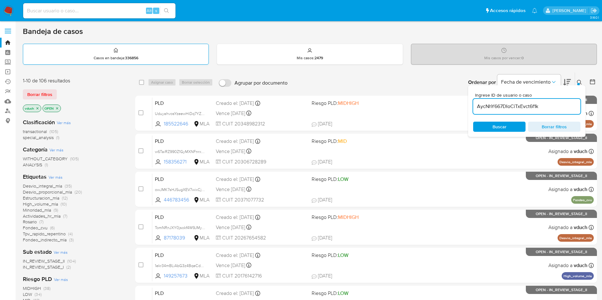
type input "AycNhY667DIoCiTxEvct6f1k"
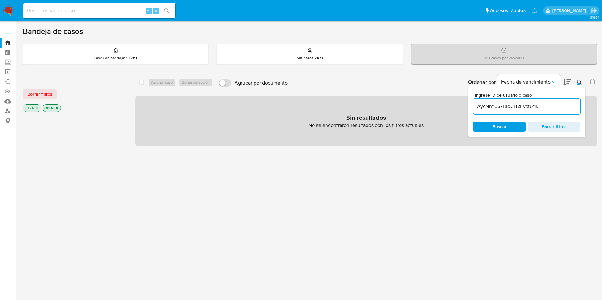
click at [39, 111] on p "vduch" at bounding box center [32, 108] width 18 height 7
click at [36, 107] on icon "close-filter" at bounding box center [38, 108] width 4 height 4
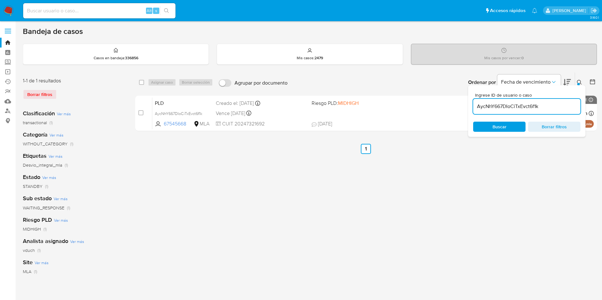
click at [143, 85] on div "select-all-cases-checkbox" at bounding box center [141, 82] width 5 height 6
click at [141, 83] on input "checkbox" at bounding box center [141, 82] width 5 height 5
checkbox input "true"
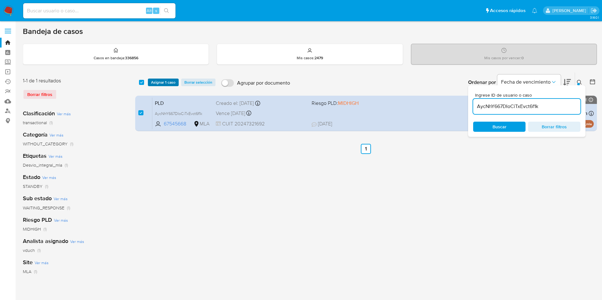
click at [152, 82] on span "Asignar 1 caso" at bounding box center [163, 82] width 24 height 6
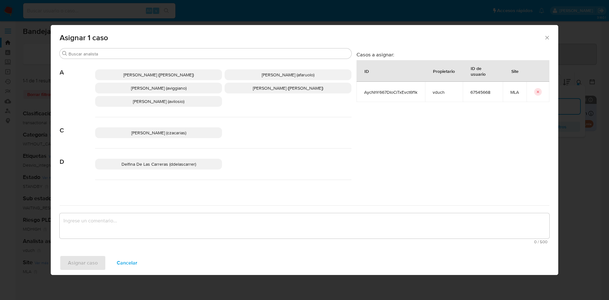
scroll to position [580, 0]
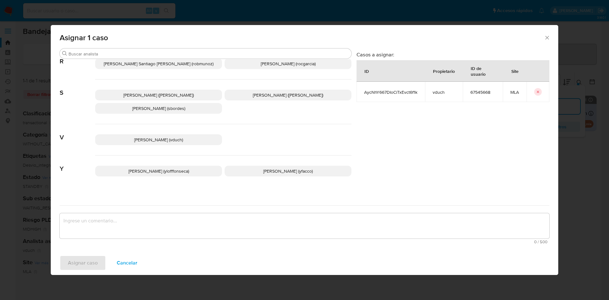
click at [193, 140] on div "Valeria Duch (vduch)" at bounding box center [223, 139] width 256 height 31
click at [188, 135] on p "Valeria Duch (vduch)" at bounding box center [158, 140] width 127 height 11
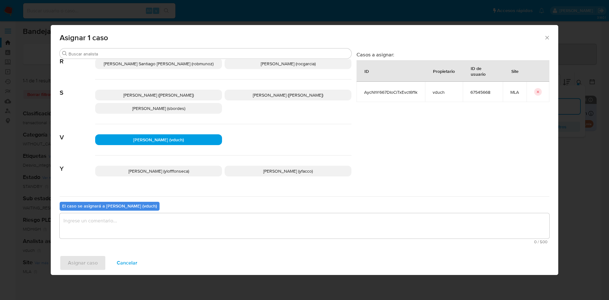
drag, startPoint x: 205, startPoint y: 231, endPoint x: 198, endPoint y: 231, distance: 6.4
click at [205, 231] on textarea "assign-modal" at bounding box center [305, 226] width 490 height 25
click at [65, 254] on div "Asignar caso Cancelar" at bounding box center [305, 263] width 508 height 24
click at [78, 261] on span "Asignar caso" at bounding box center [83, 263] width 30 height 14
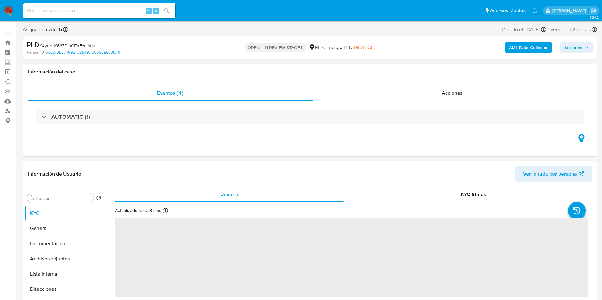
select select "10"
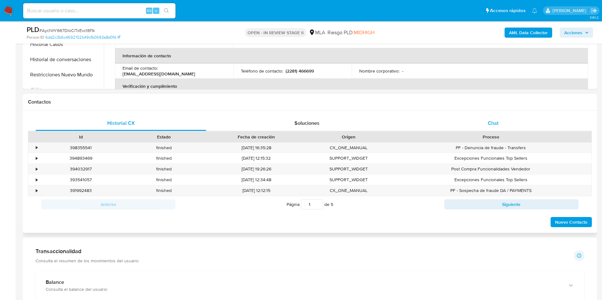
click at [500, 122] on div "Chat" at bounding box center [493, 123] width 171 height 15
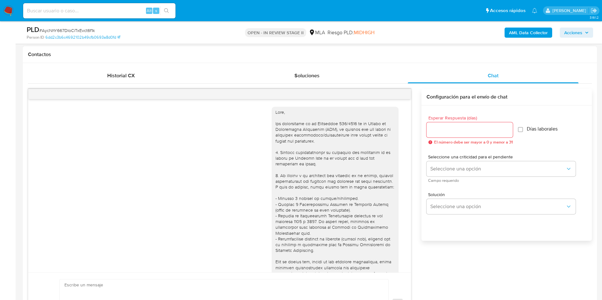
scroll to position [361, 0]
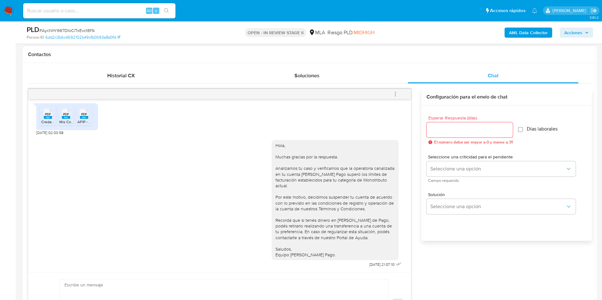
click at [394, 93] on icon "menu-action" at bounding box center [395, 94] width 6 height 6
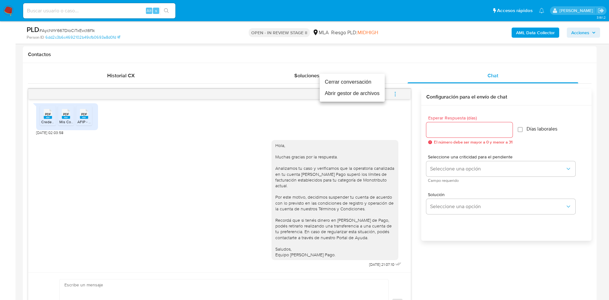
click at [373, 88] on li "Abrir gestor de archivos" at bounding box center [352, 93] width 65 height 11
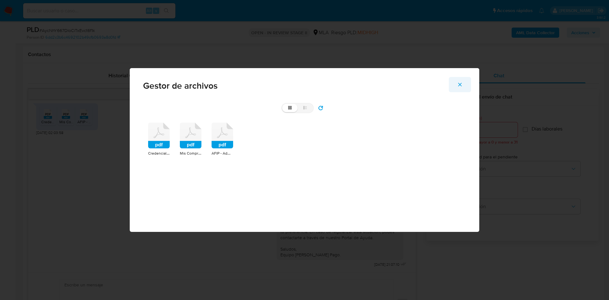
click at [460, 84] on icon "Cerrar" at bounding box center [459, 84] width 3 height 3
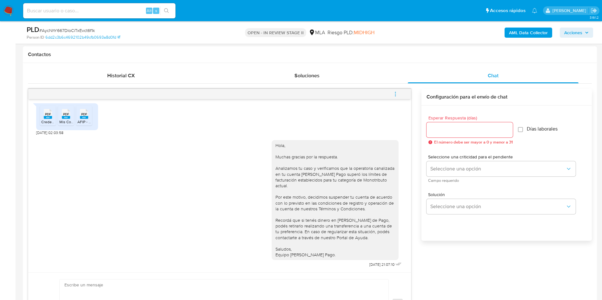
click at [399, 94] on button "menu-action" at bounding box center [395, 94] width 21 height 15
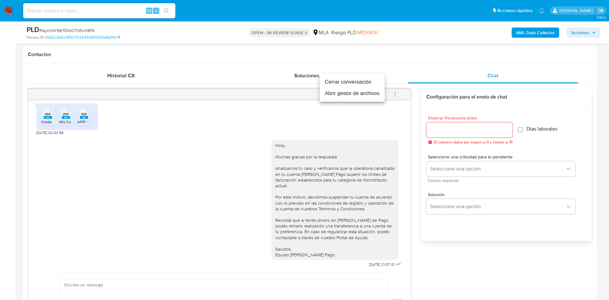
click at [366, 83] on li "Cerrar conversación" at bounding box center [352, 81] width 65 height 11
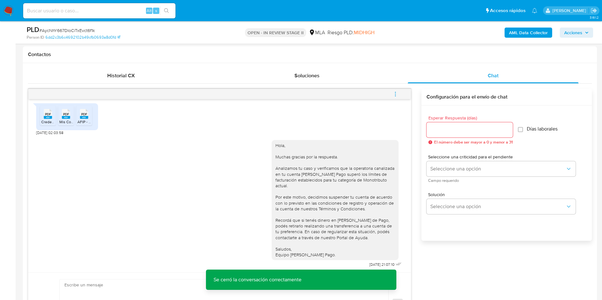
click at [588, 36] on span "Acciones" at bounding box center [576, 32] width 24 height 9
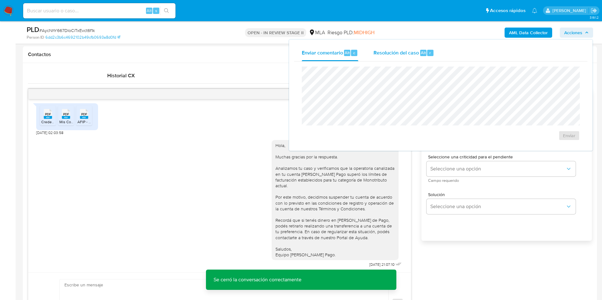
click at [385, 60] on div "Resolución del caso Alt r" at bounding box center [403, 53] width 61 height 16
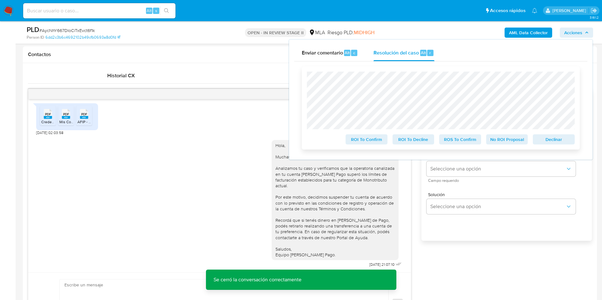
click at [562, 138] on span "Declinar" at bounding box center [553, 139] width 33 height 9
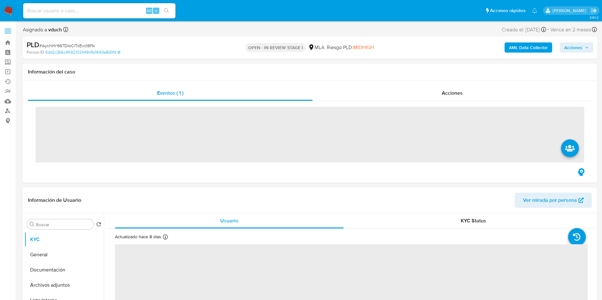
click at [584, 48] on span "Acciones" at bounding box center [576, 47] width 24 height 9
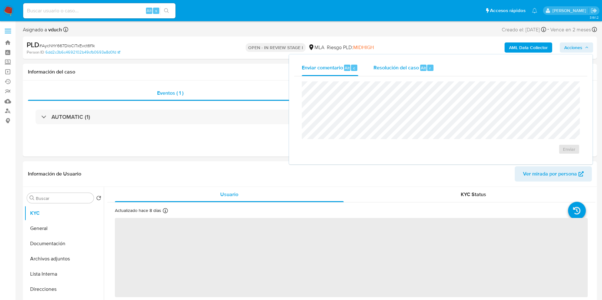
click at [394, 62] on div "Resolución del caso Alt r" at bounding box center [403, 68] width 61 height 16
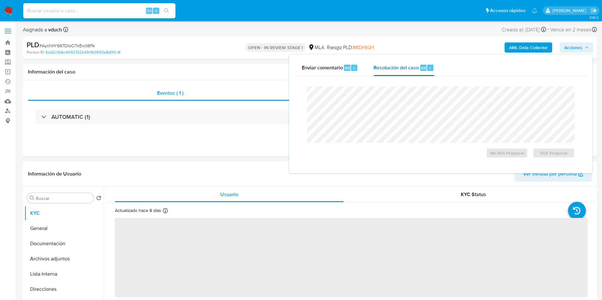
select select "10"
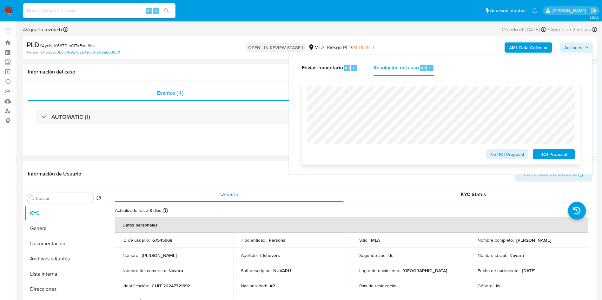
click at [547, 153] on span "ROI Proposal" at bounding box center [553, 154] width 33 height 9
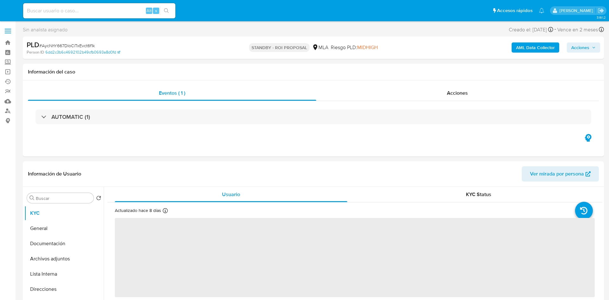
select select "10"
